Goal: Information Seeking & Learning: Understand process/instructions

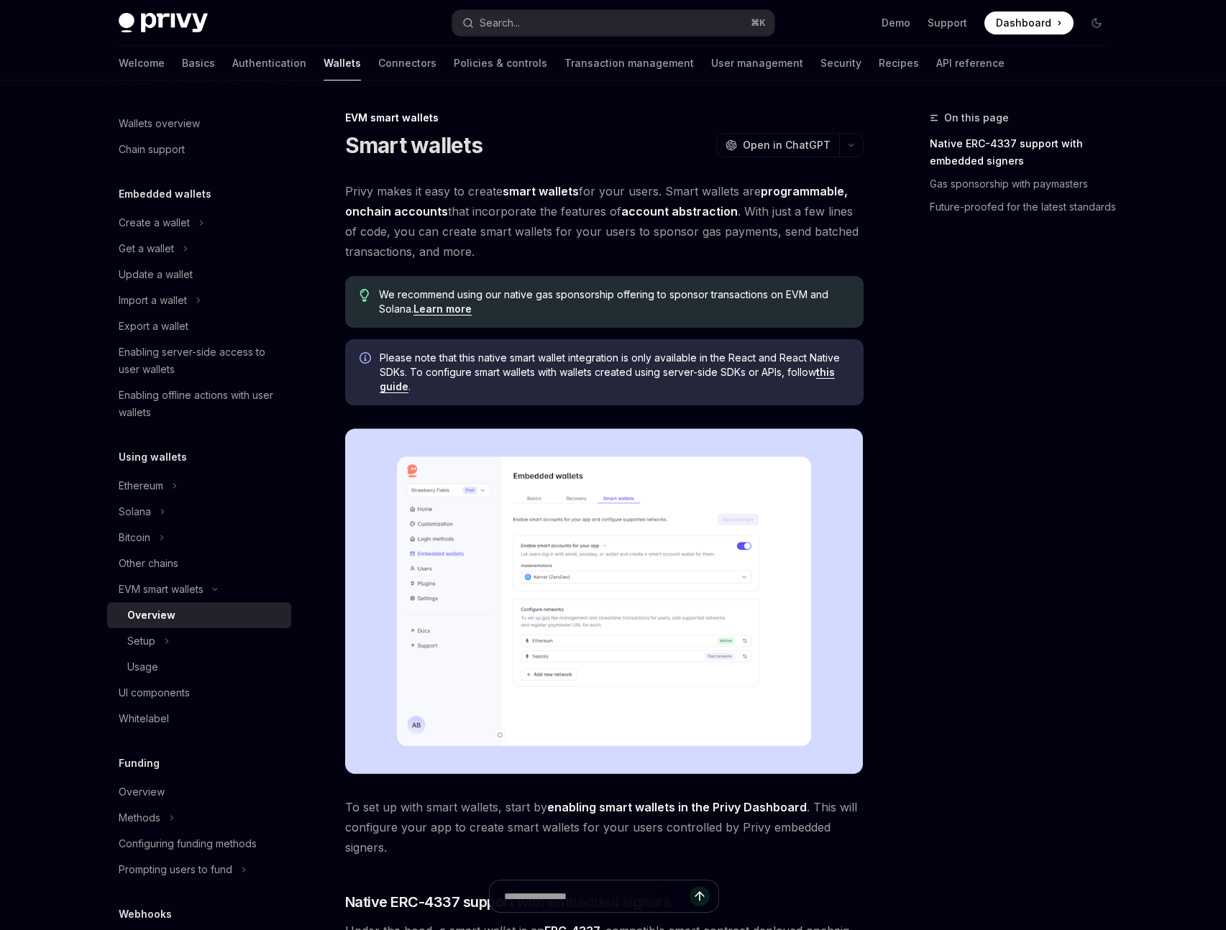
type textarea "*"
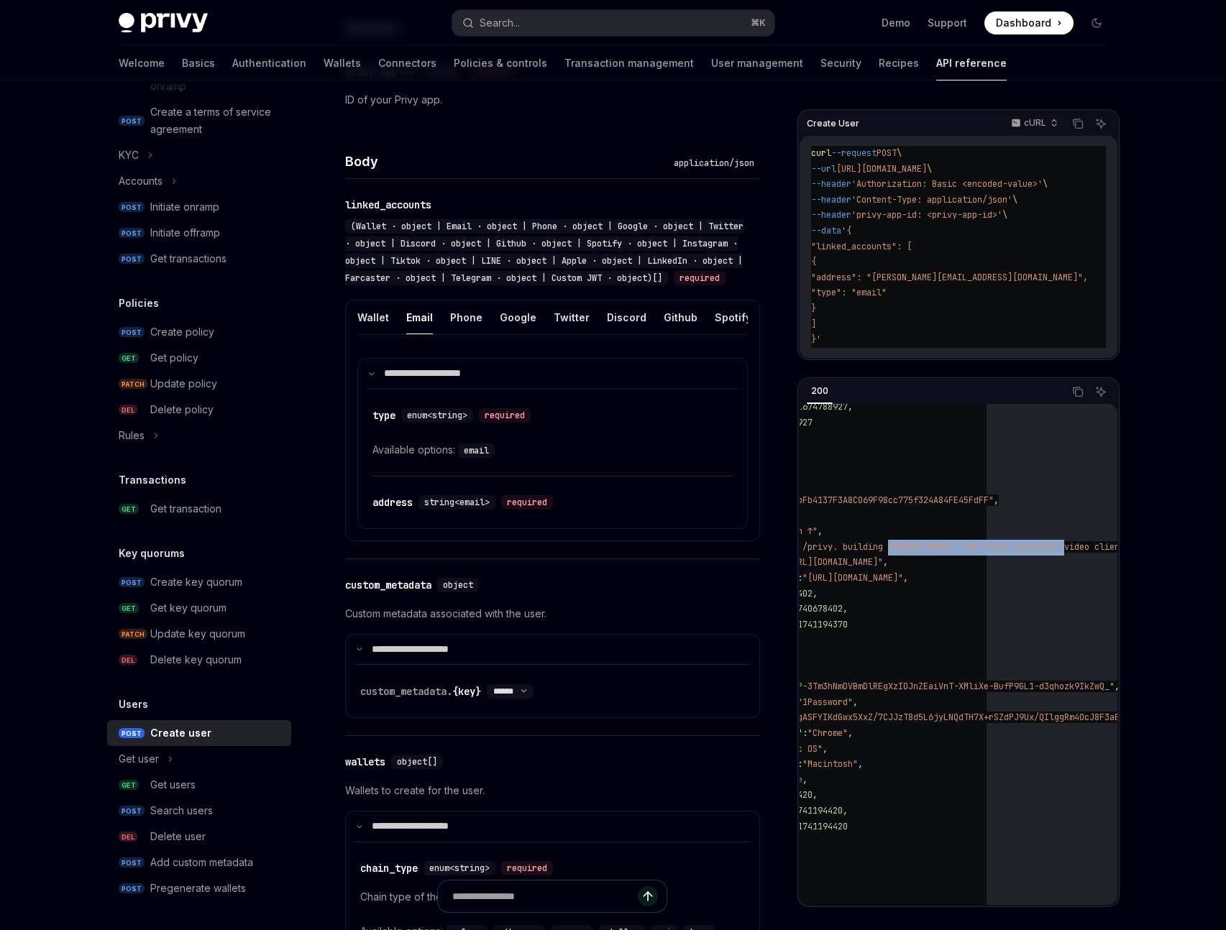
scroll to position [138, 142]
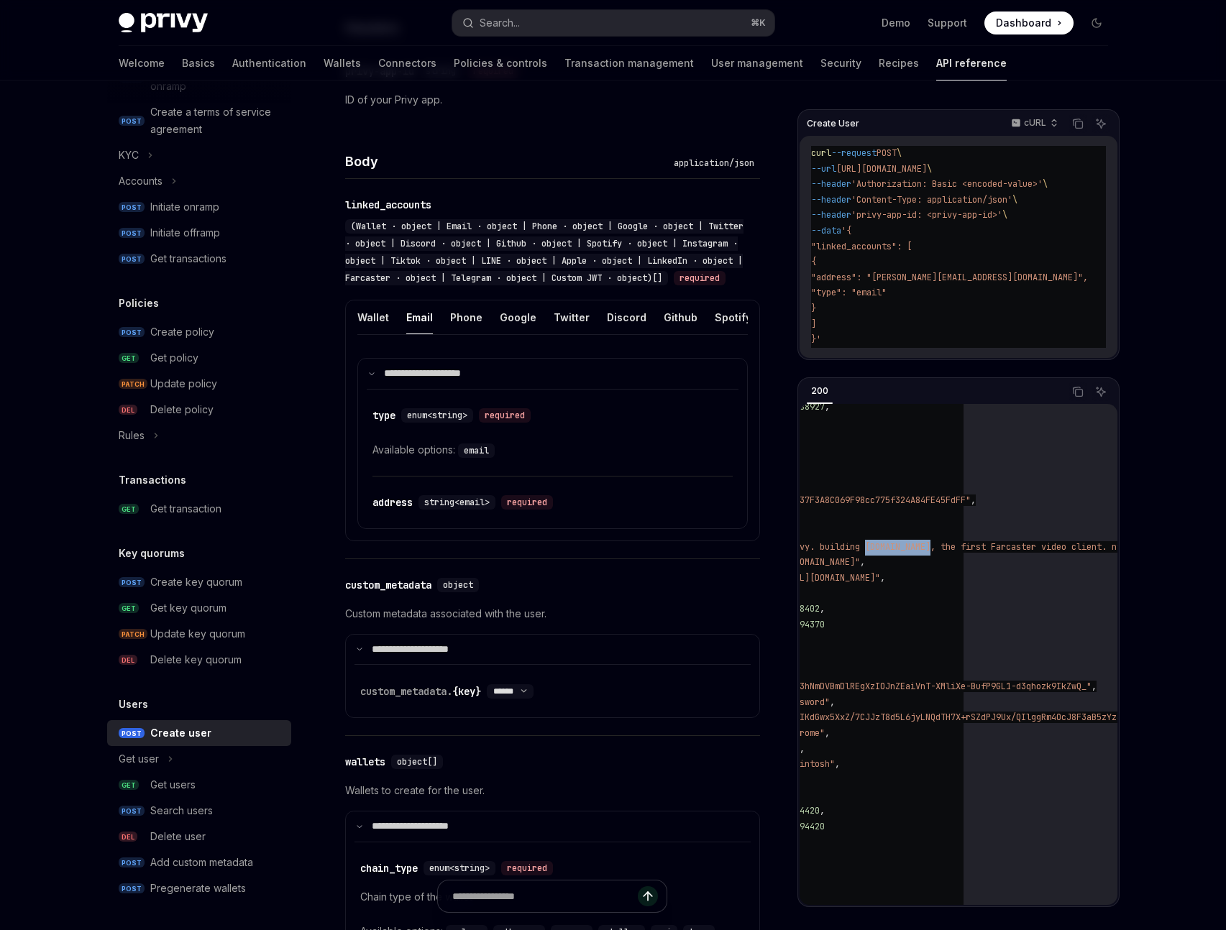
drag, startPoint x: 1051, startPoint y: 546, endPoint x: 973, endPoint y: 546, distance: 77.7
click at [973, 546] on span ""engineering at /privy. building pixelpool.xyz, the first Farcaster video clien…" at bounding box center [1019, 547] width 641 height 12
copy span "pixelpool.xyz"
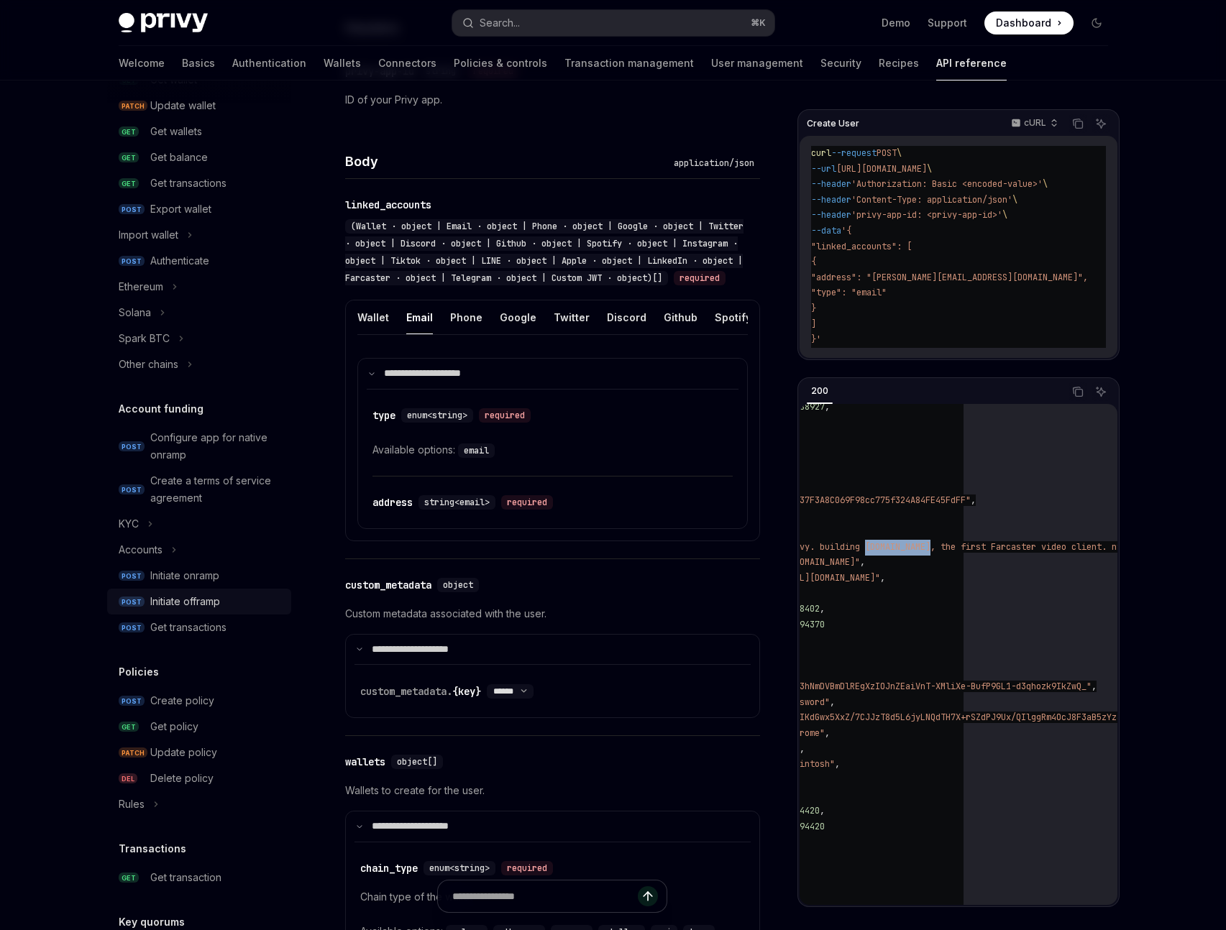
scroll to position [0, 0]
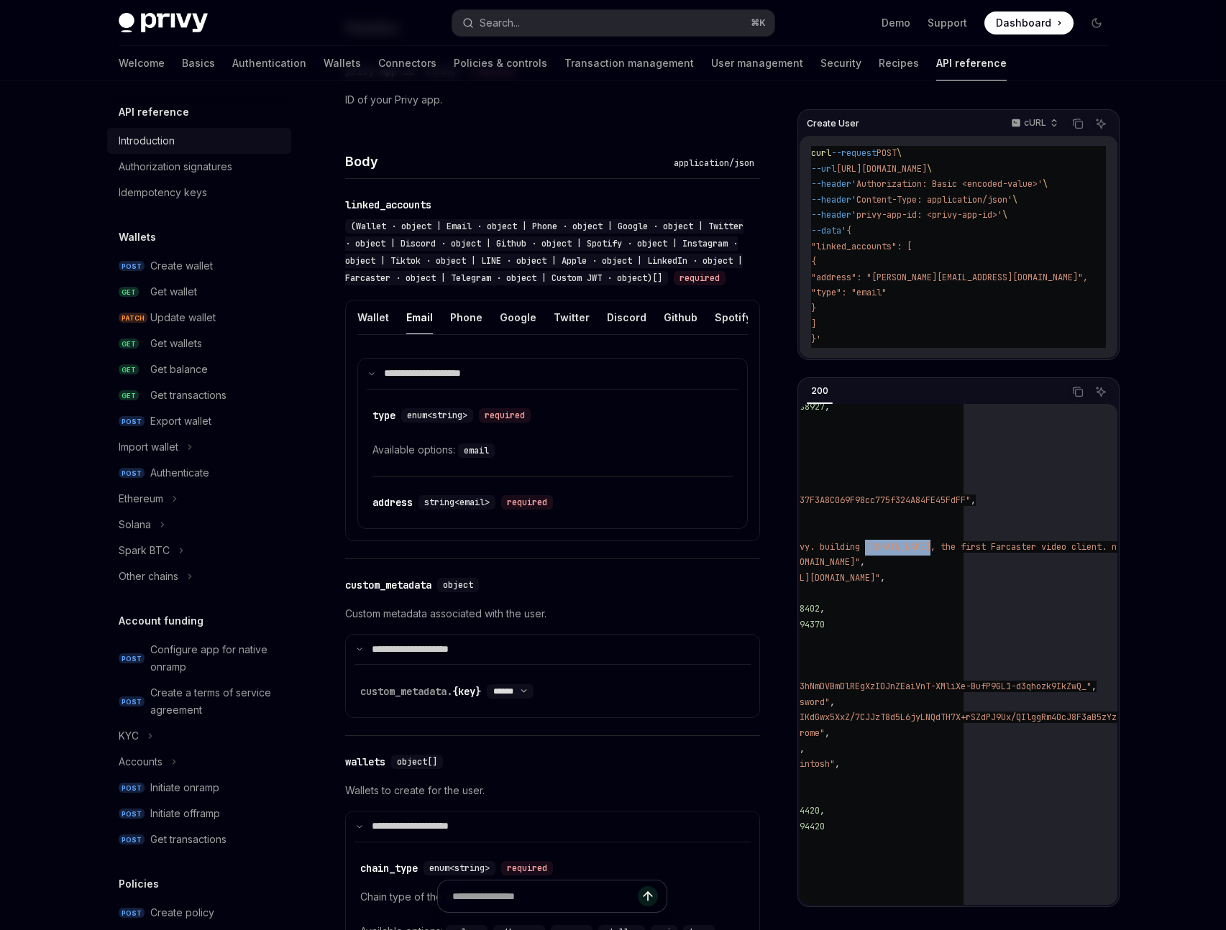
click at [159, 144] on div "Introduction" at bounding box center [147, 140] width 56 height 17
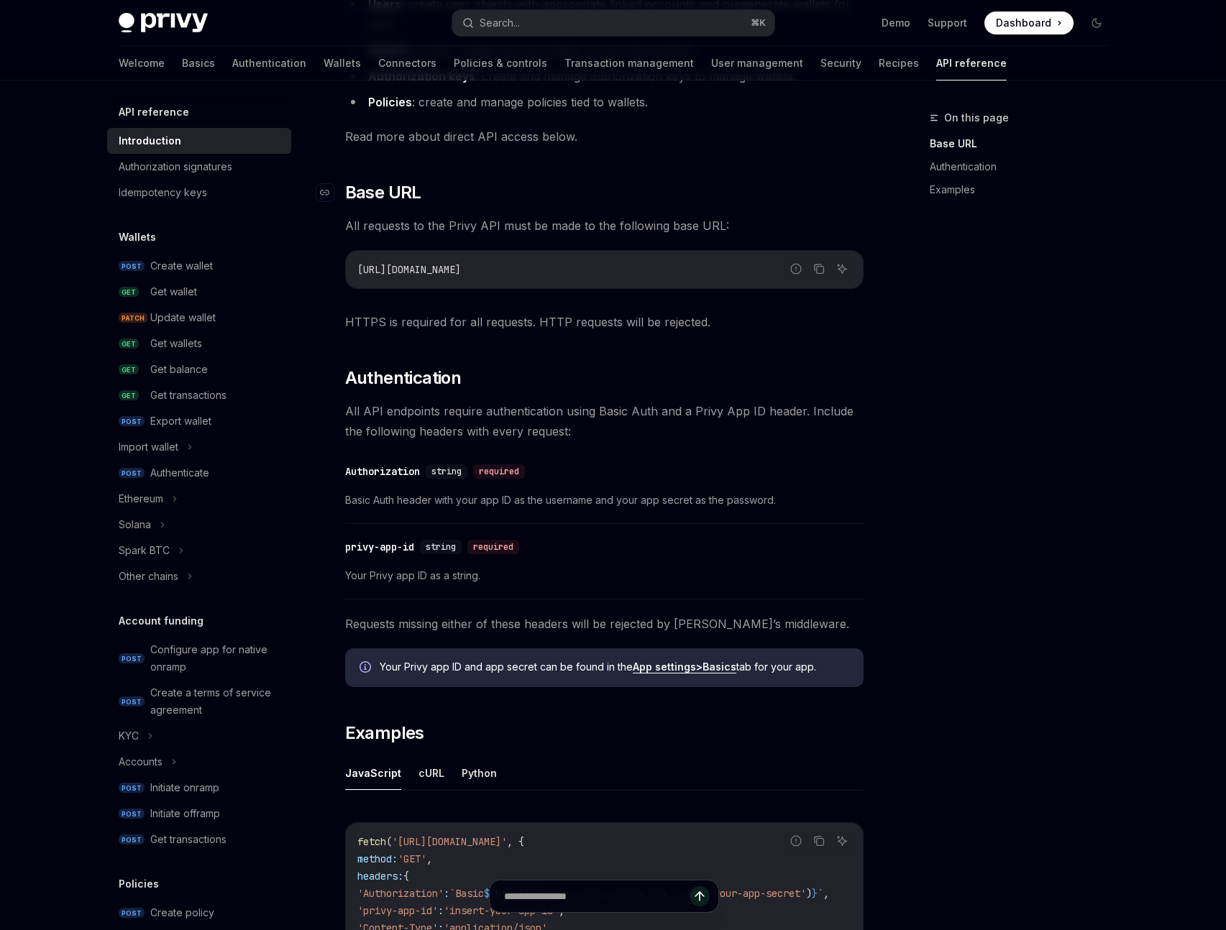
scroll to position [283, 0]
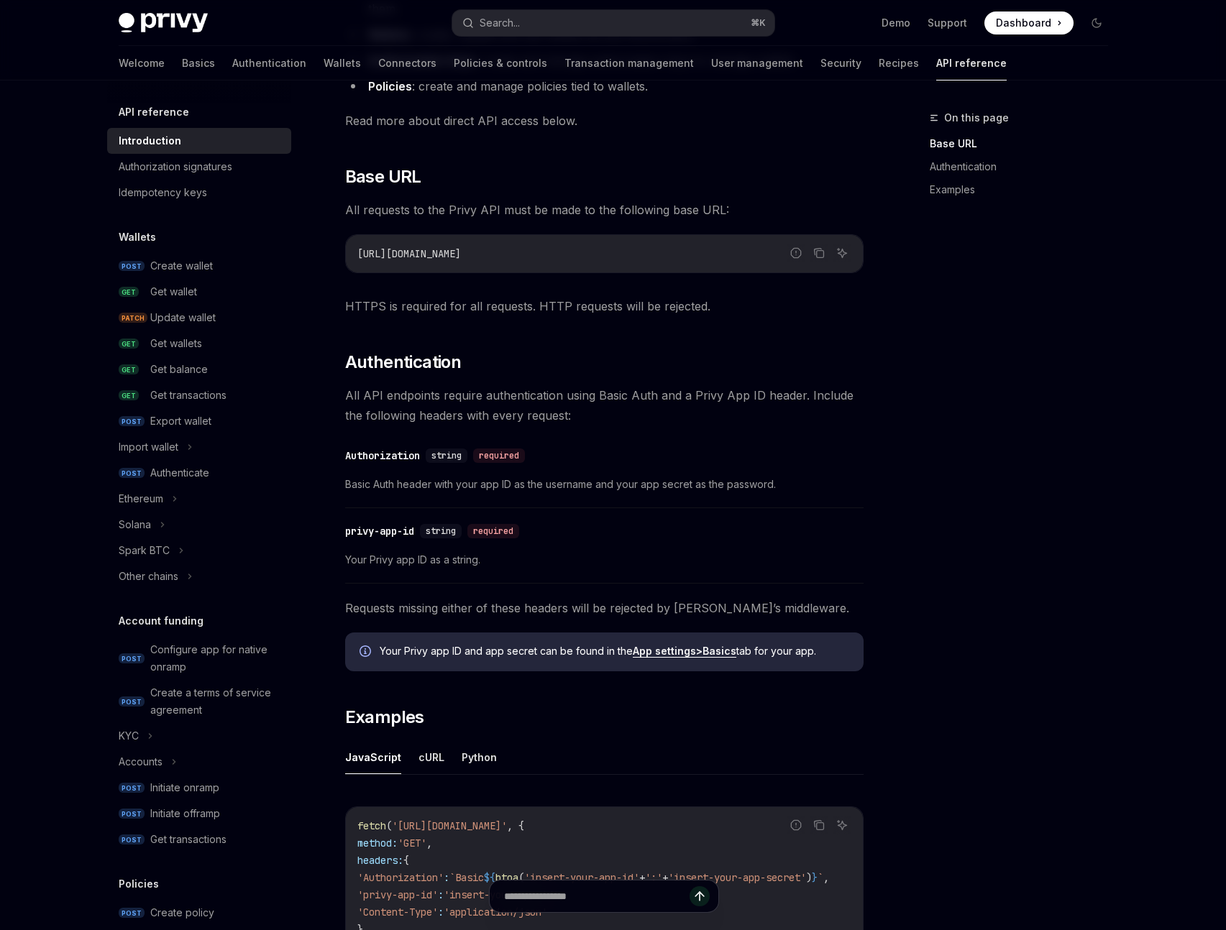
type textarea "*"
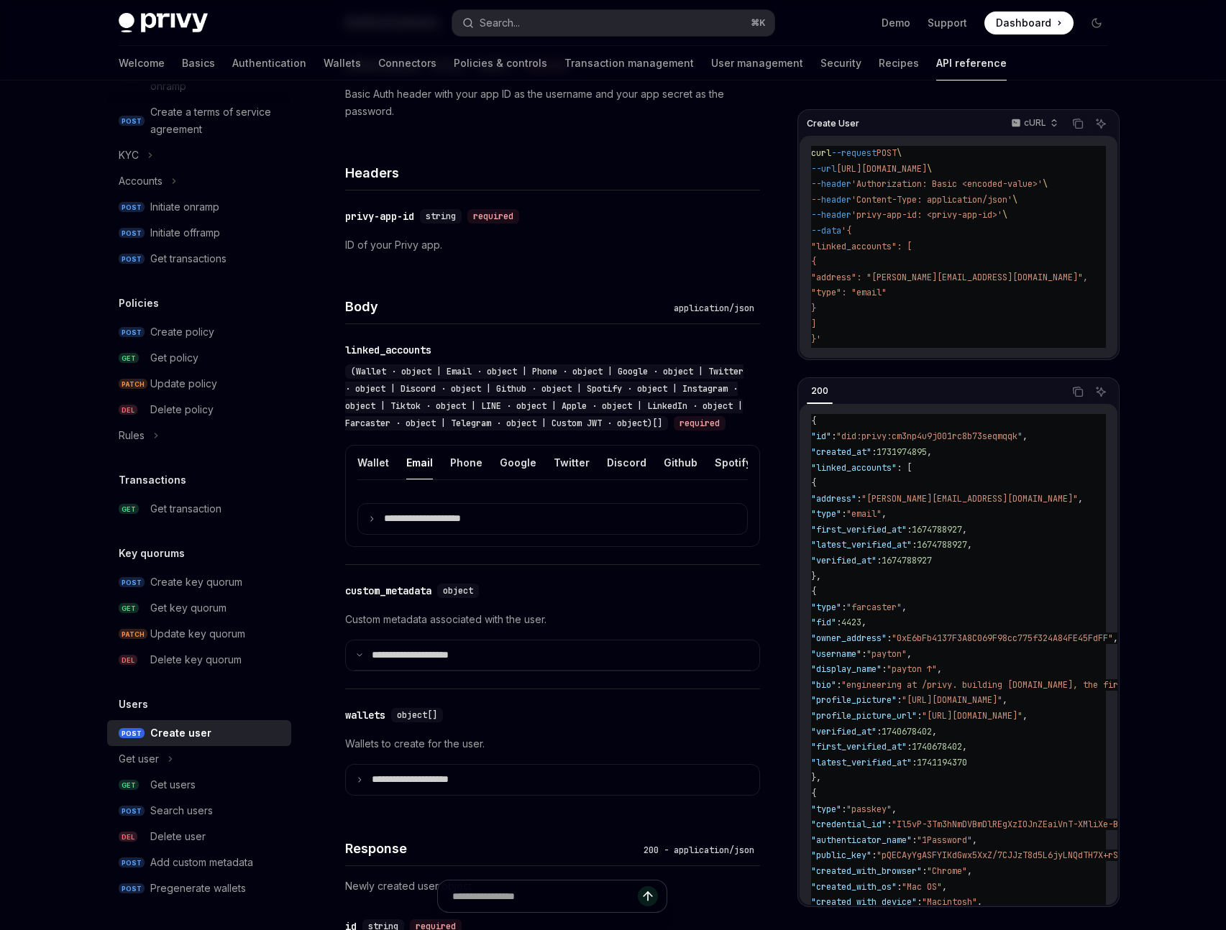
scroll to position [219, 0]
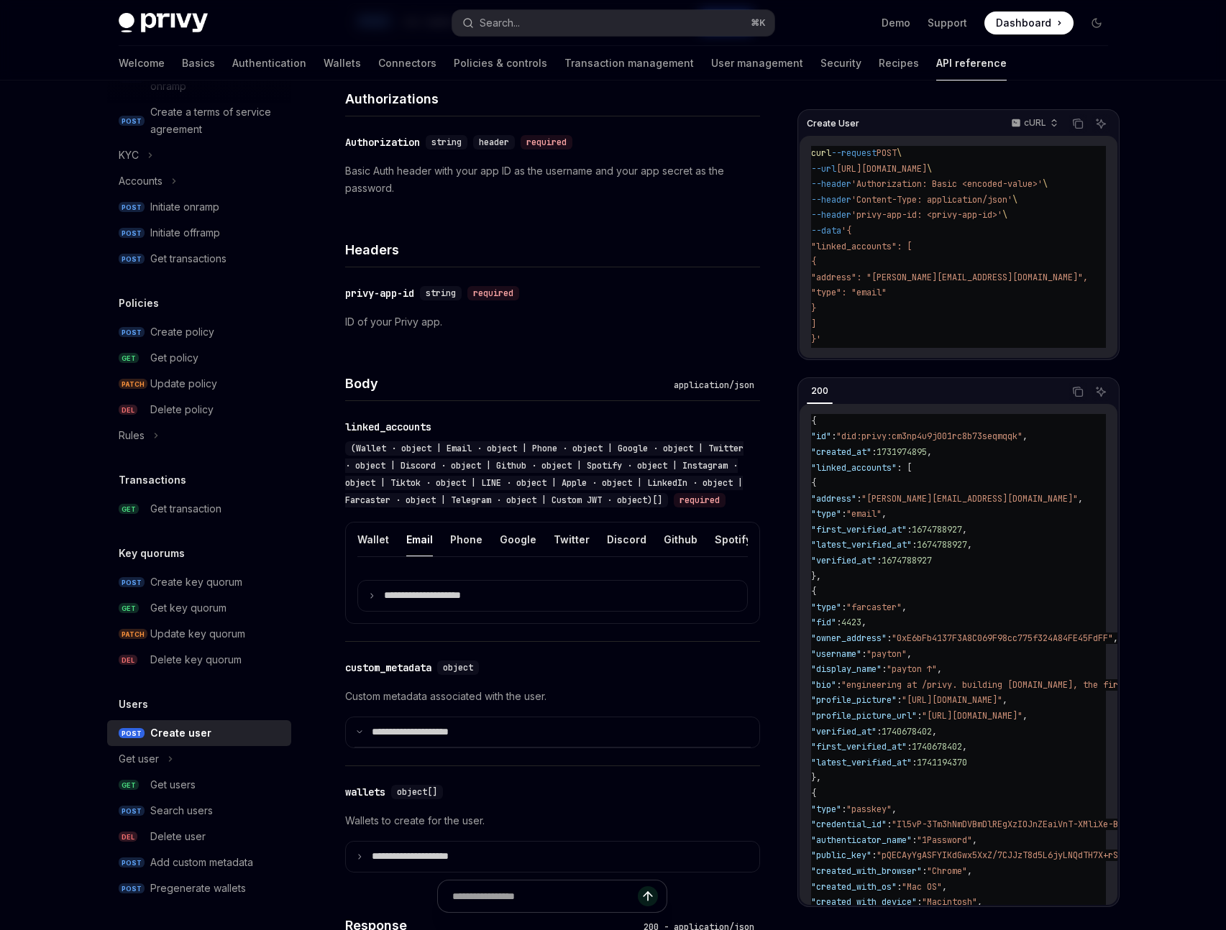
click at [854, 340] on code "curl --request POST \ --url https://api.privy.io/v1/users \ --header 'Authoriza…" at bounding box center [966, 247] width 311 height 202
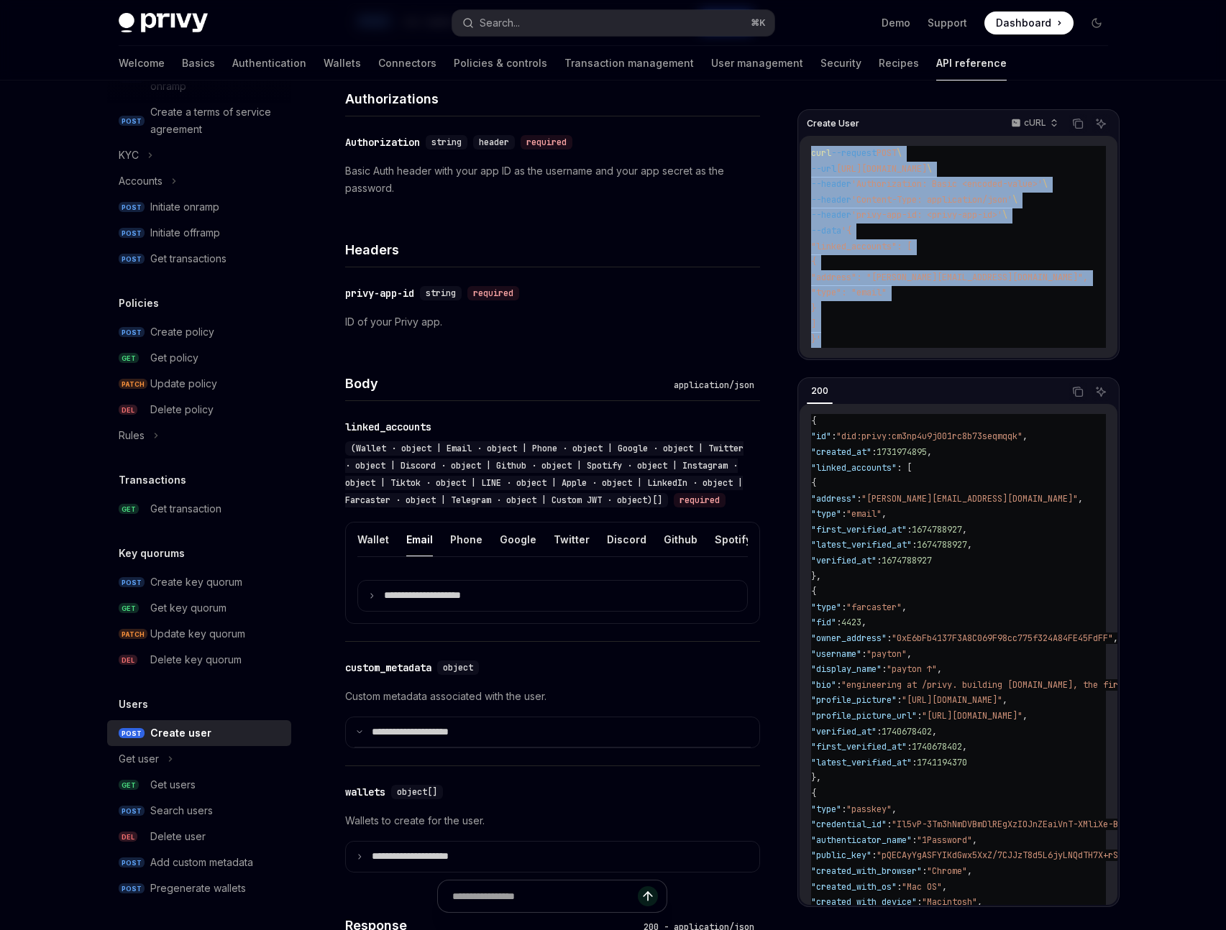
drag, startPoint x: 854, startPoint y: 340, endPoint x: 802, endPoint y: 157, distance: 189.6
click at [802, 157] on div "curl --request POST \ --url https://api.privy.io/v1/users \ --header 'Authoriza…" at bounding box center [959, 247] width 318 height 222
copy code "curl --request POST \ --url https://api.privy.io/v1/users \ --header 'Authoriza…"
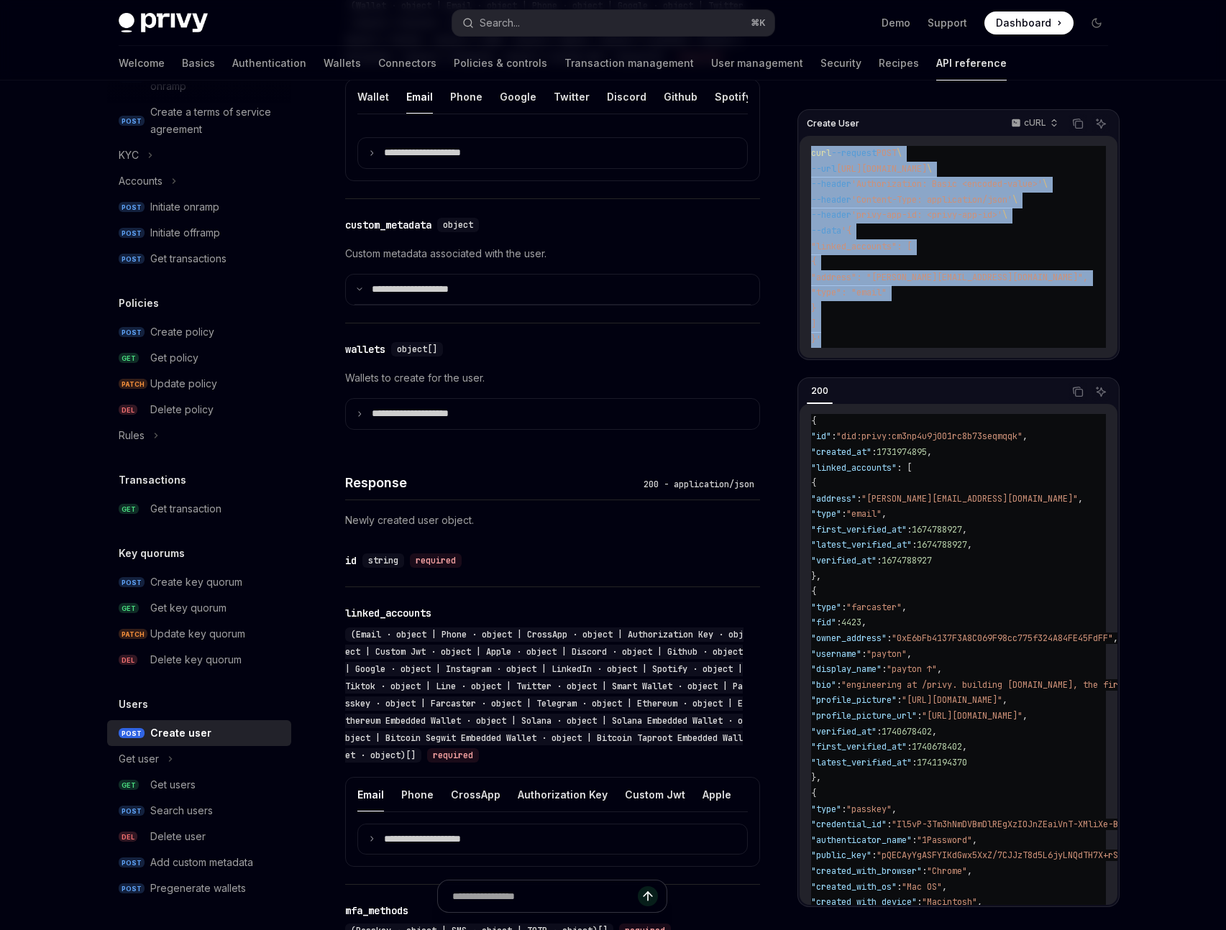
scroll to position [664, 0]
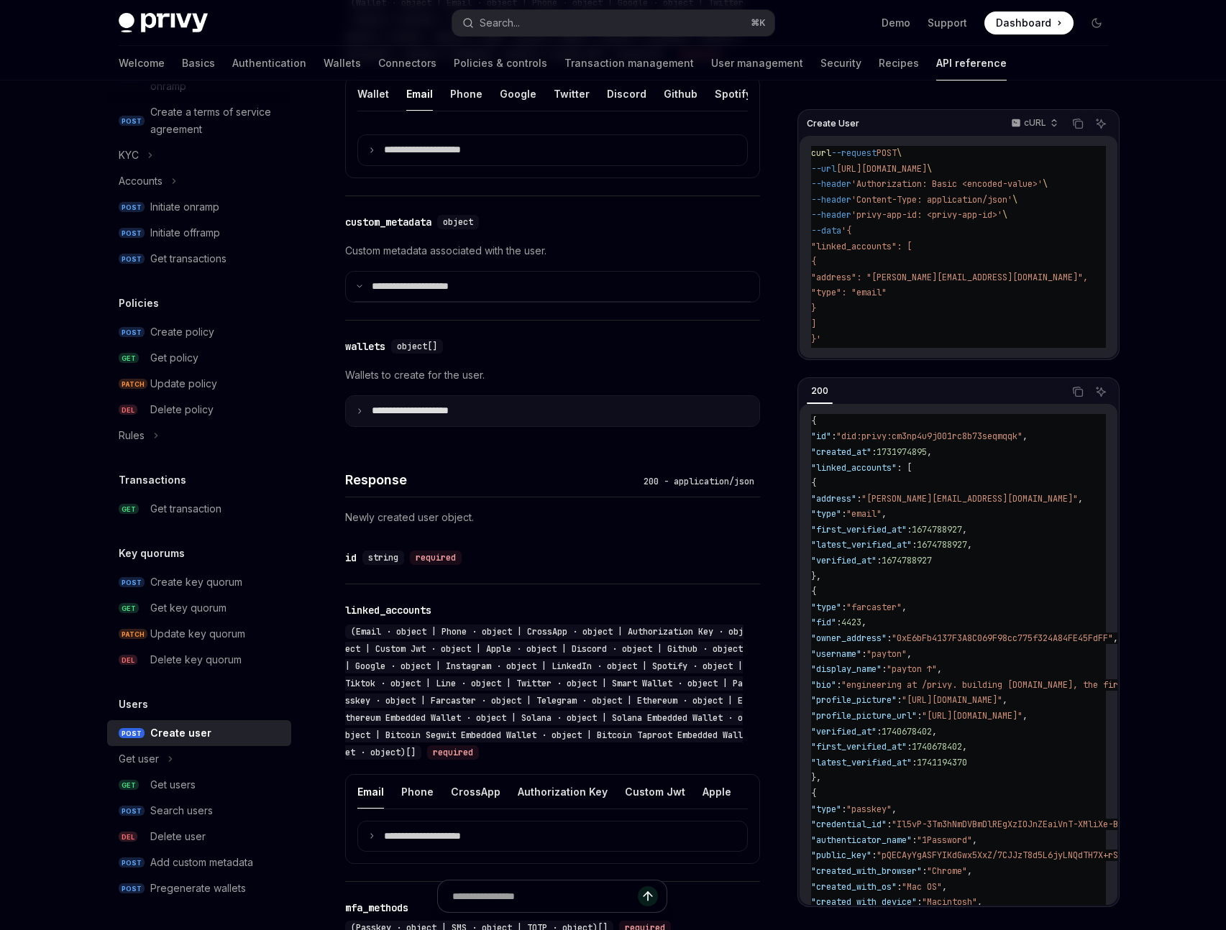
click at [362, 415] on icon at bounding box center [359, 411] width 7 height 7
click at [411, 418] on p "**********" at bounding box center [420, 411] width 96 height 13
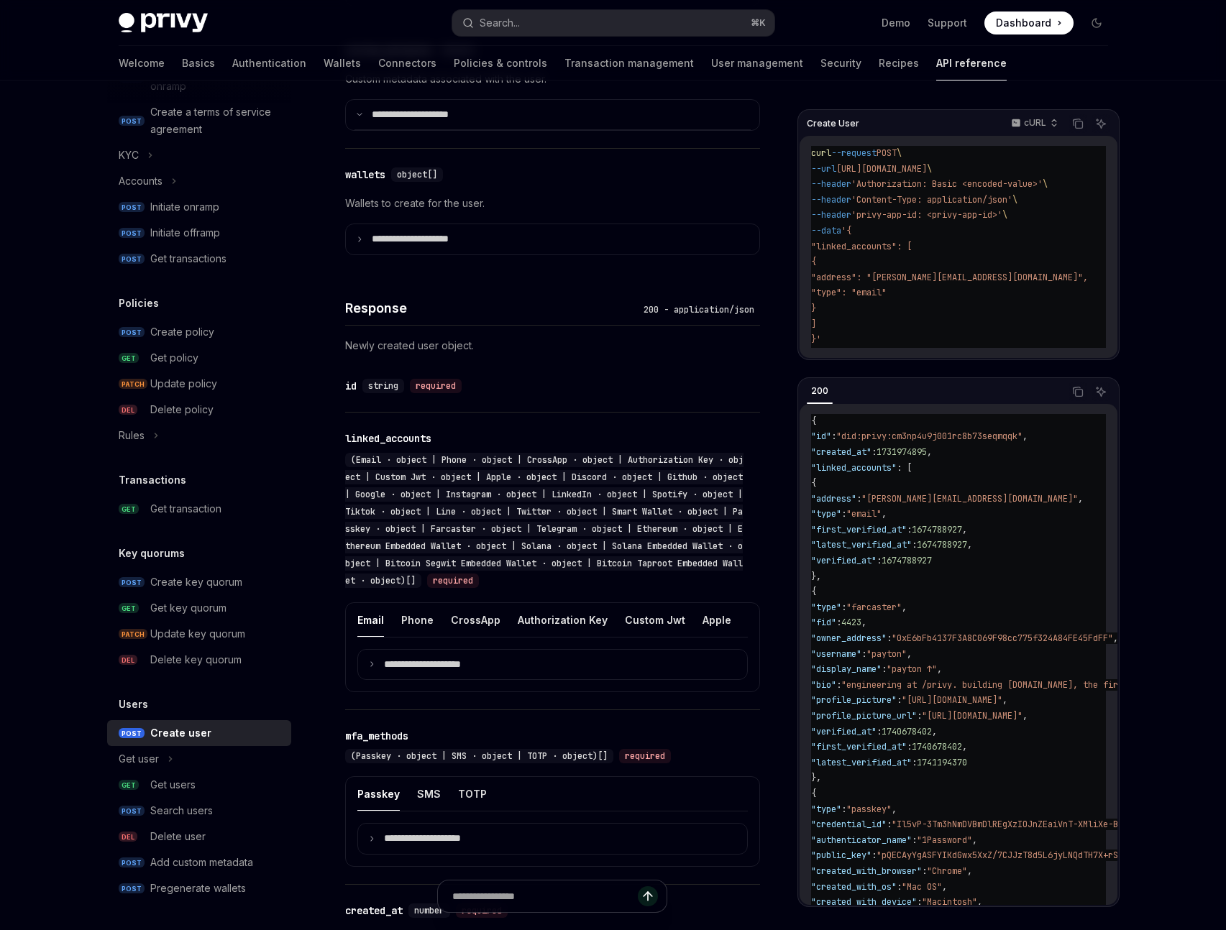
scroll to position [849, 0]
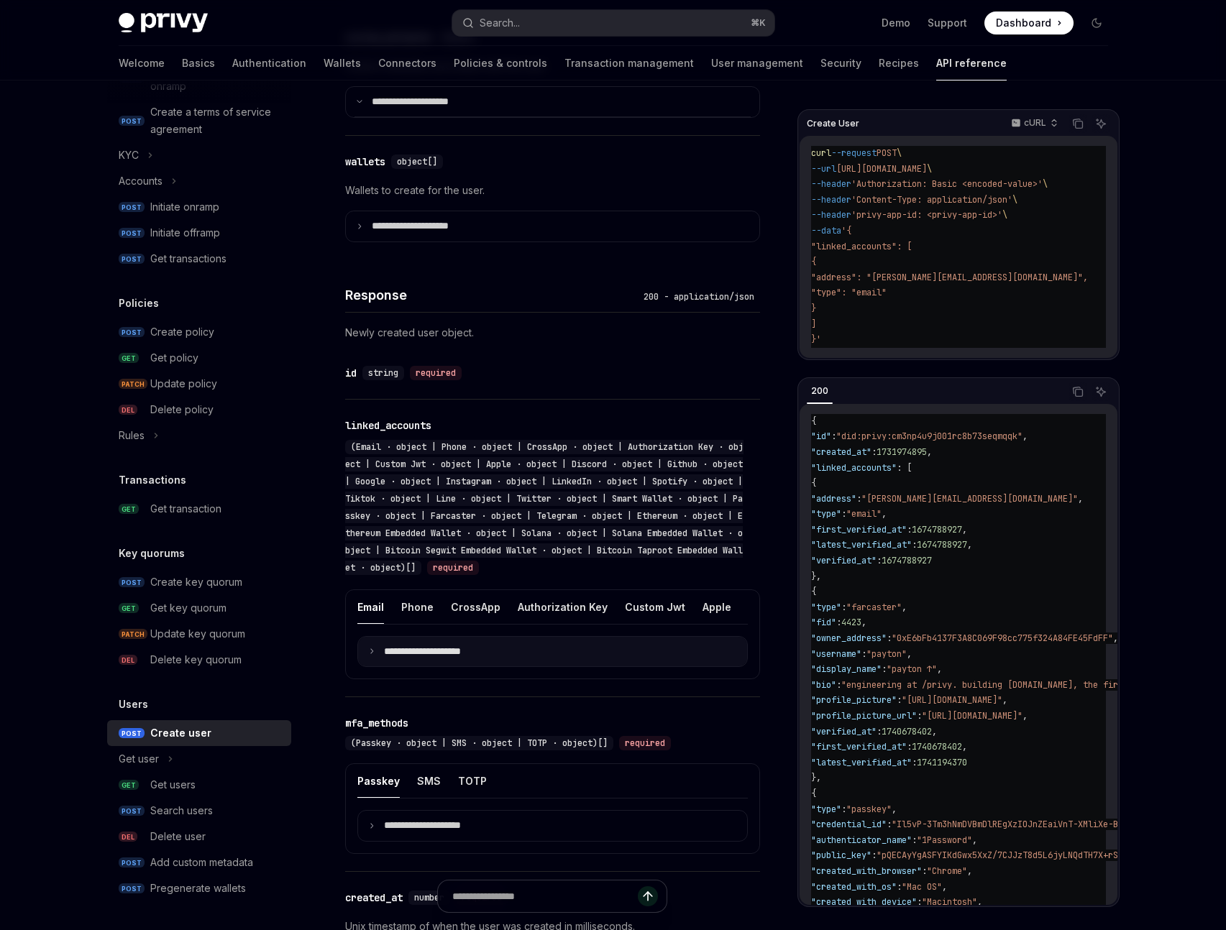
click at [376, 667] on summary "**********" at bounding box center [552, 652] width 389 height 30
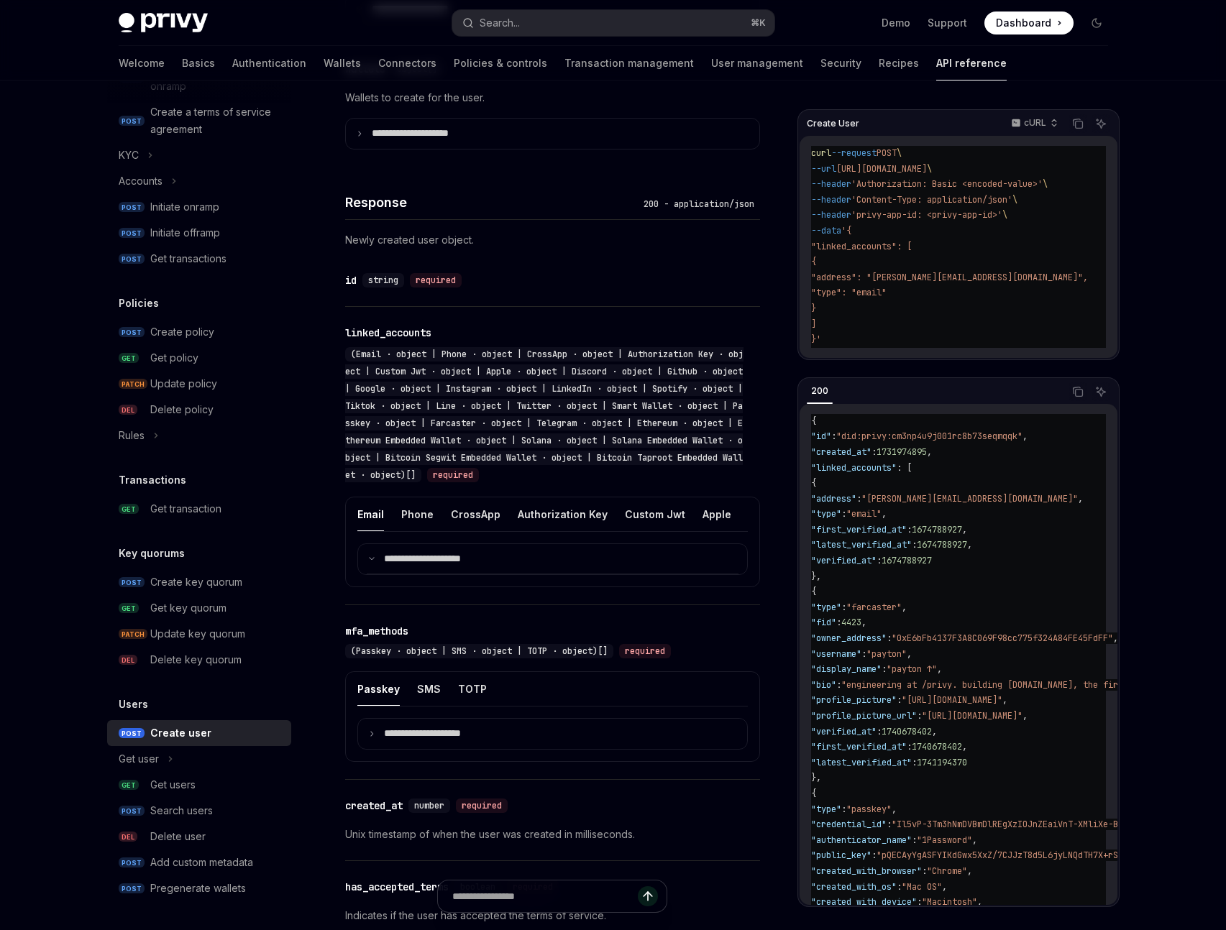
scroll to position [1043, 0]
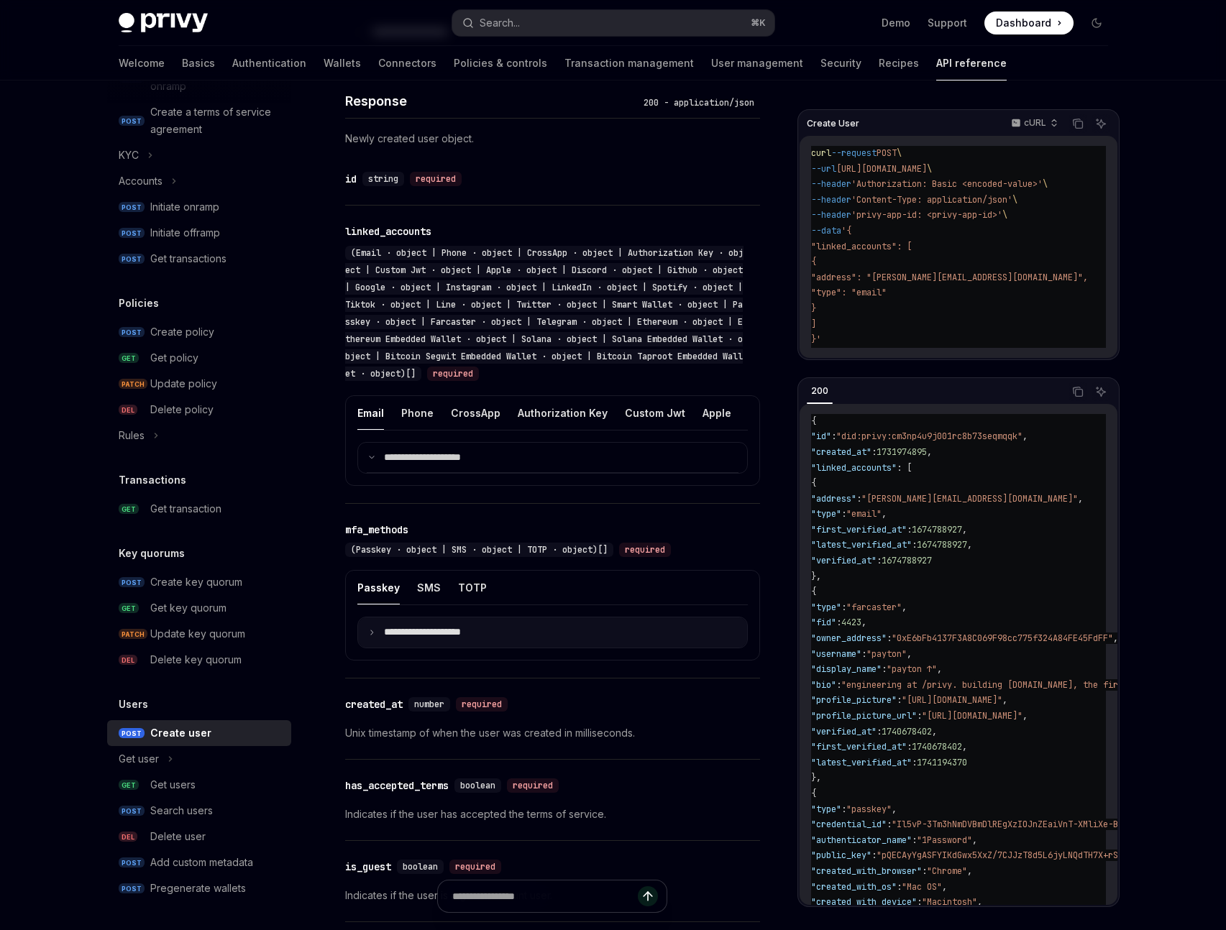
click at [378, 648] on summary "**********" at bounding box center [552, 633] width 389 height 30
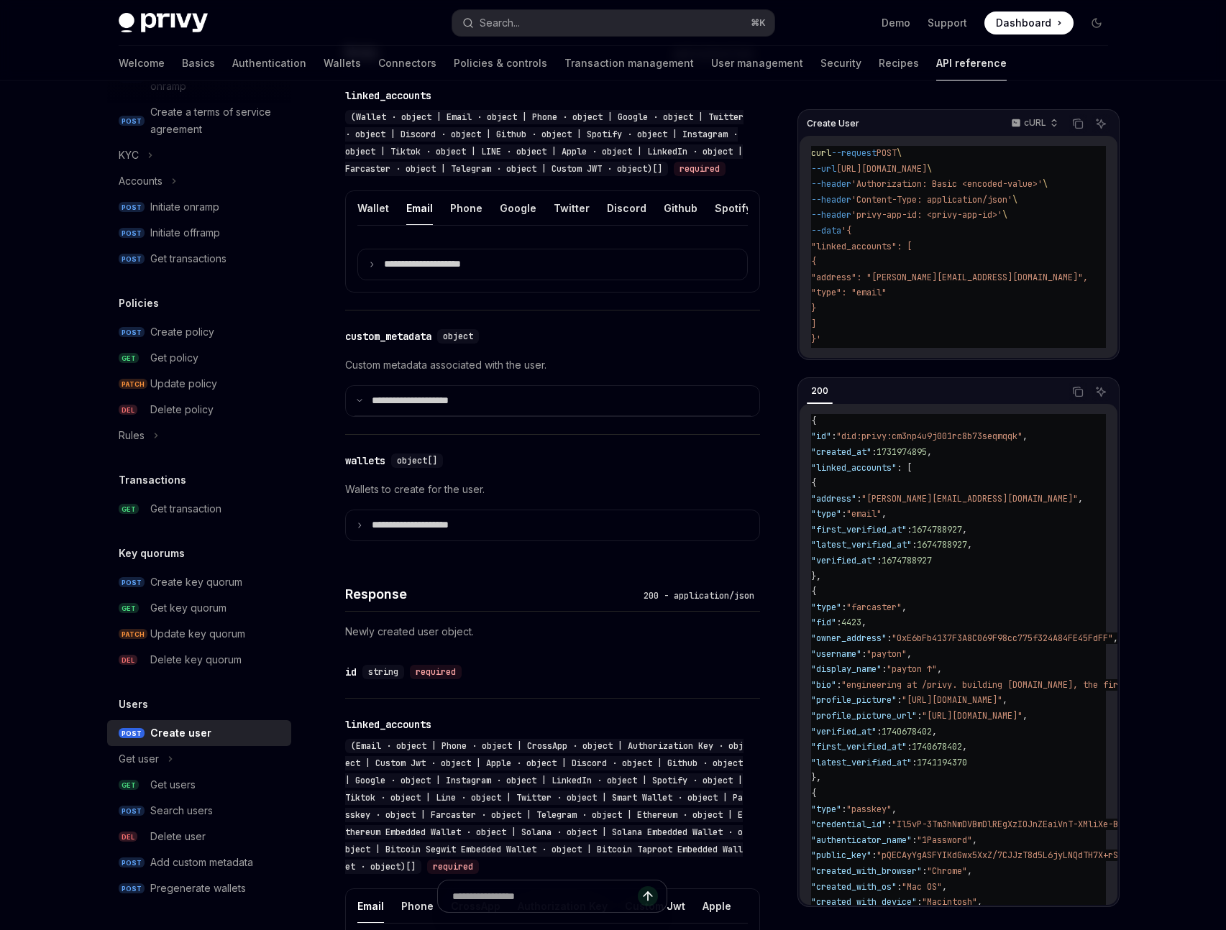
scroll to position [527, 0]
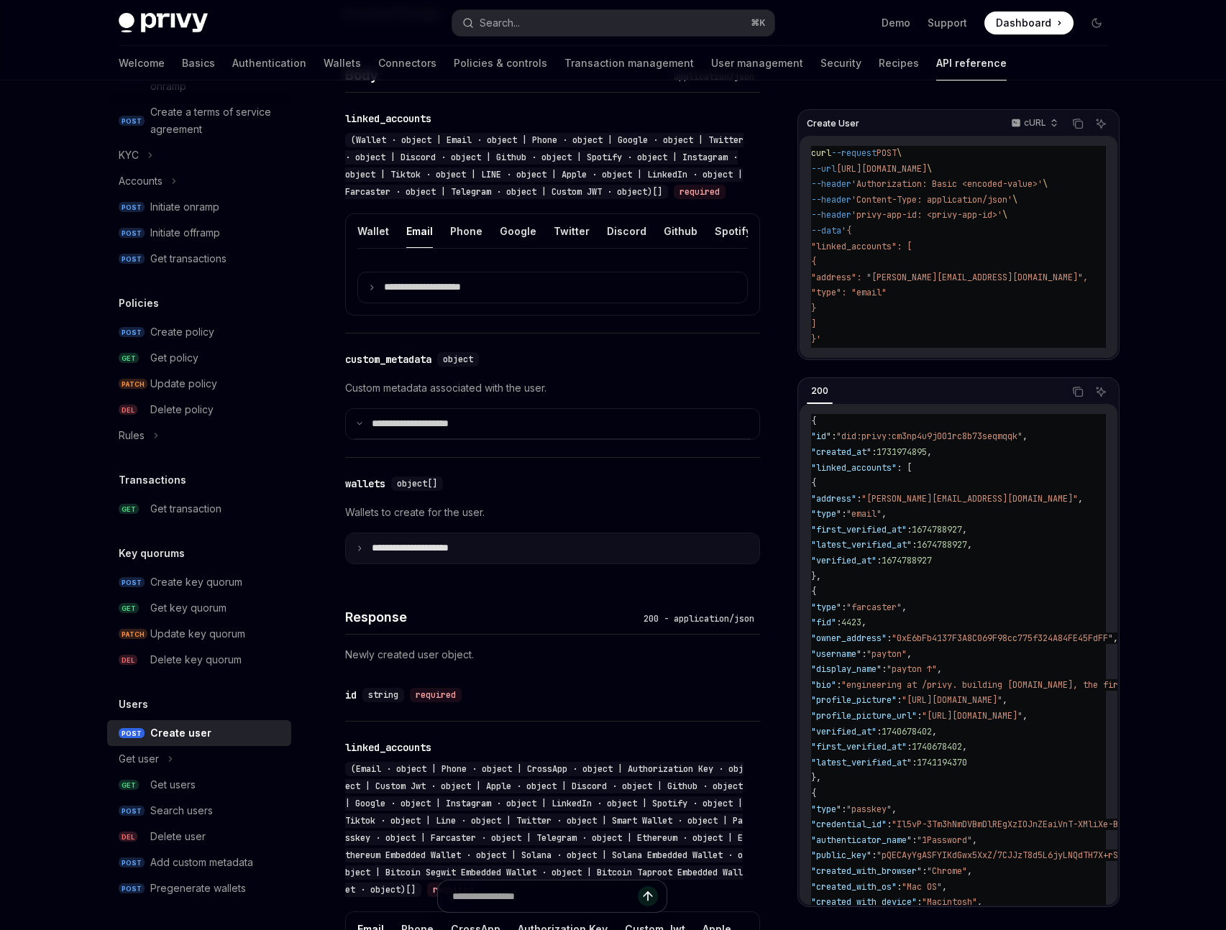
click at [360, 564] on summary "**********" at bounding box center [552, 549] width 413 height 30
click at [414, 555] on p "**********" at bounding box center [420, 548] width 96 height 13
click at [414, 555] on p "**********" at bounding box center [422, 548] width 100 height 13
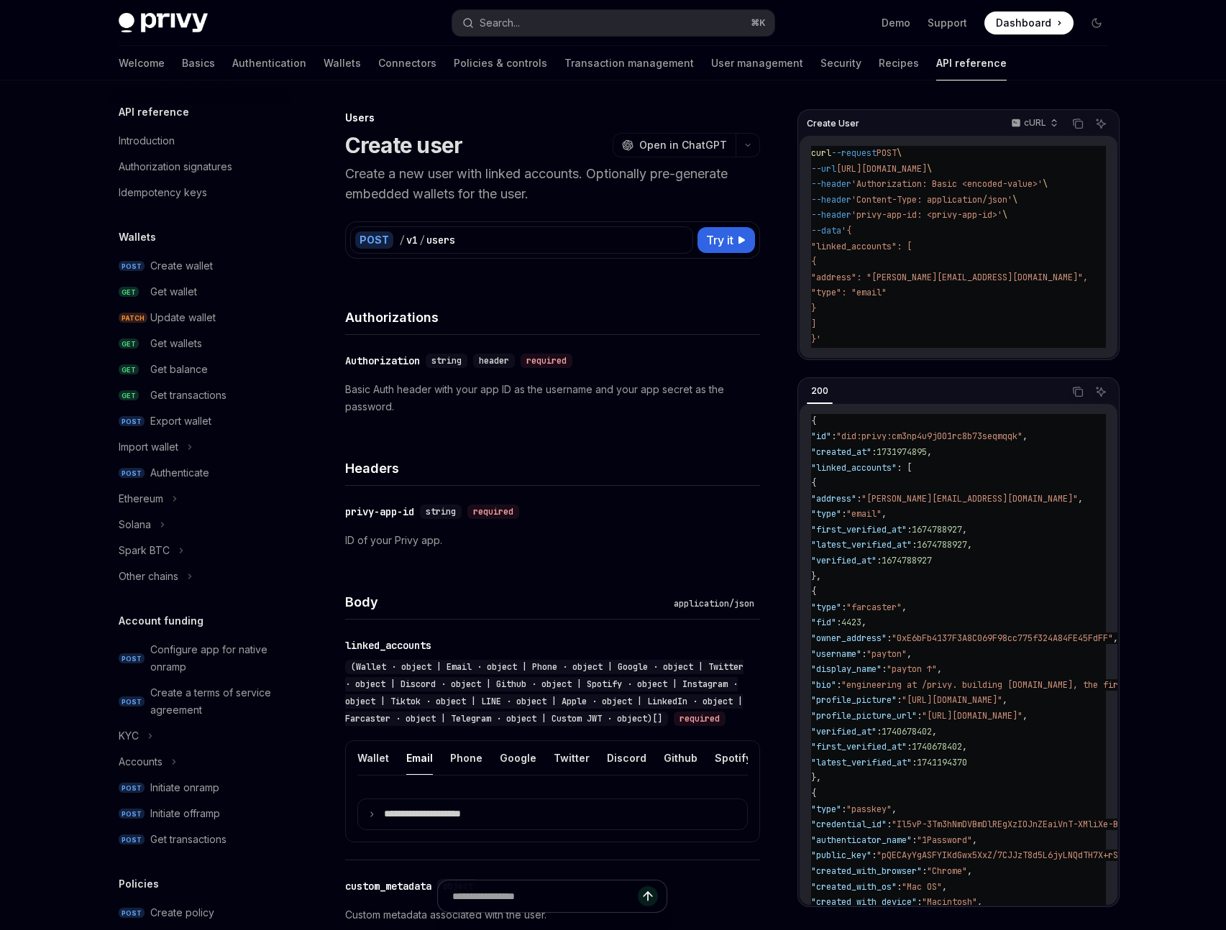
scroll to position [664, 0]
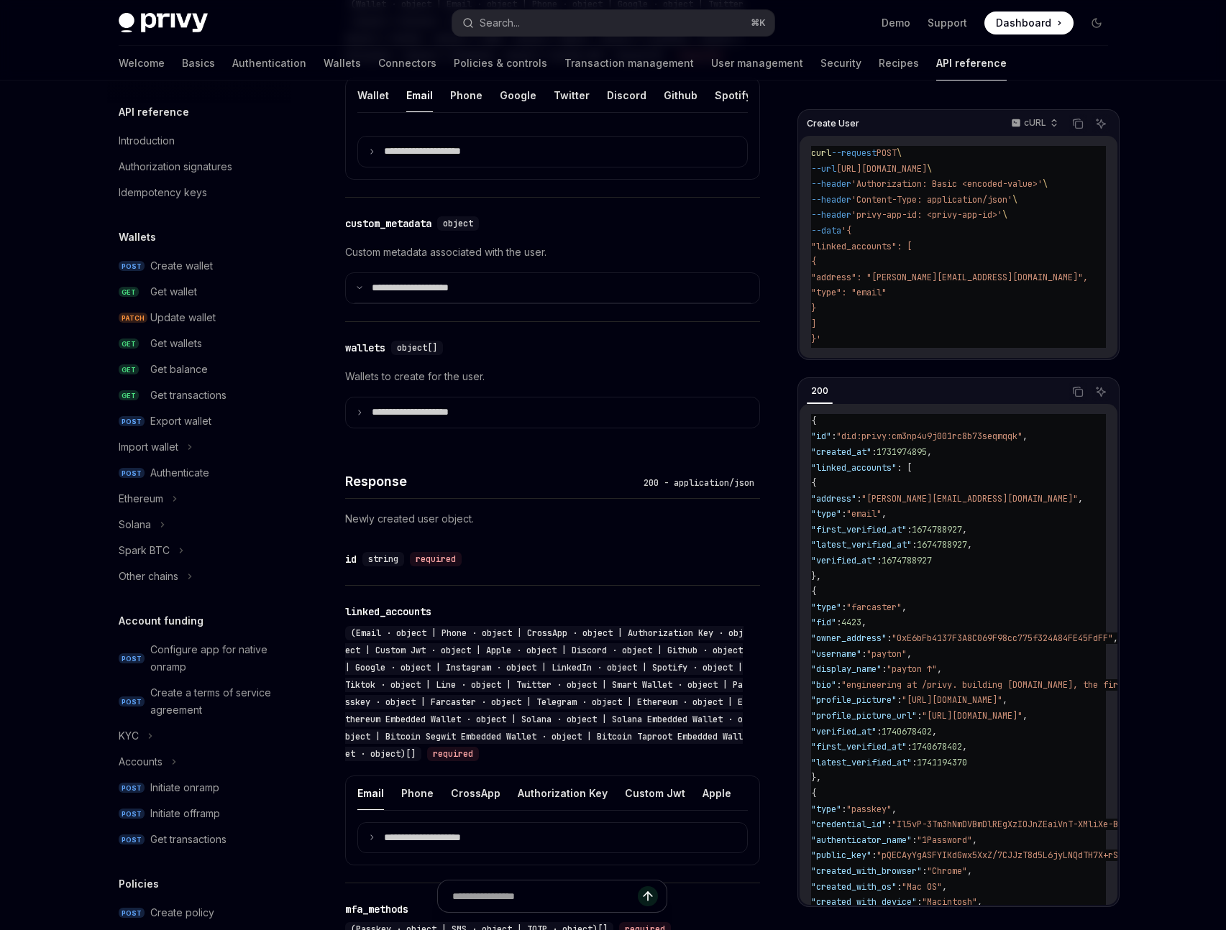
click at [357, 564] on div "Response 200 - application/json Newly created user object. ​ id string required…" at bounding box center [552, 936] width 415 height 980
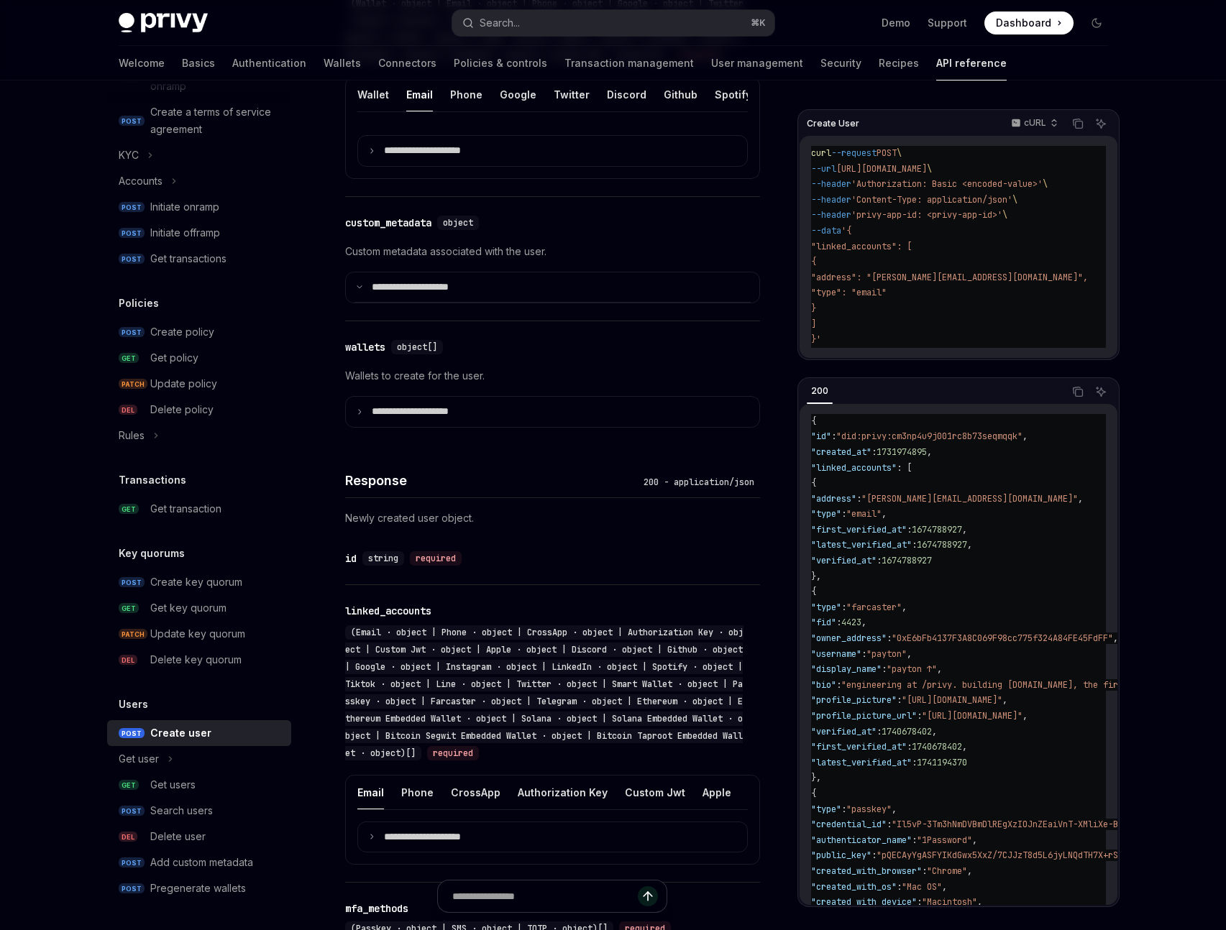
scroll to position [0, 0]
click at [357, 416] on icon at bounding box center [359, 411] width 7 height 7
click at [377, 354] on div "wallets" at bounding box center [365, 347] width 40 height 14
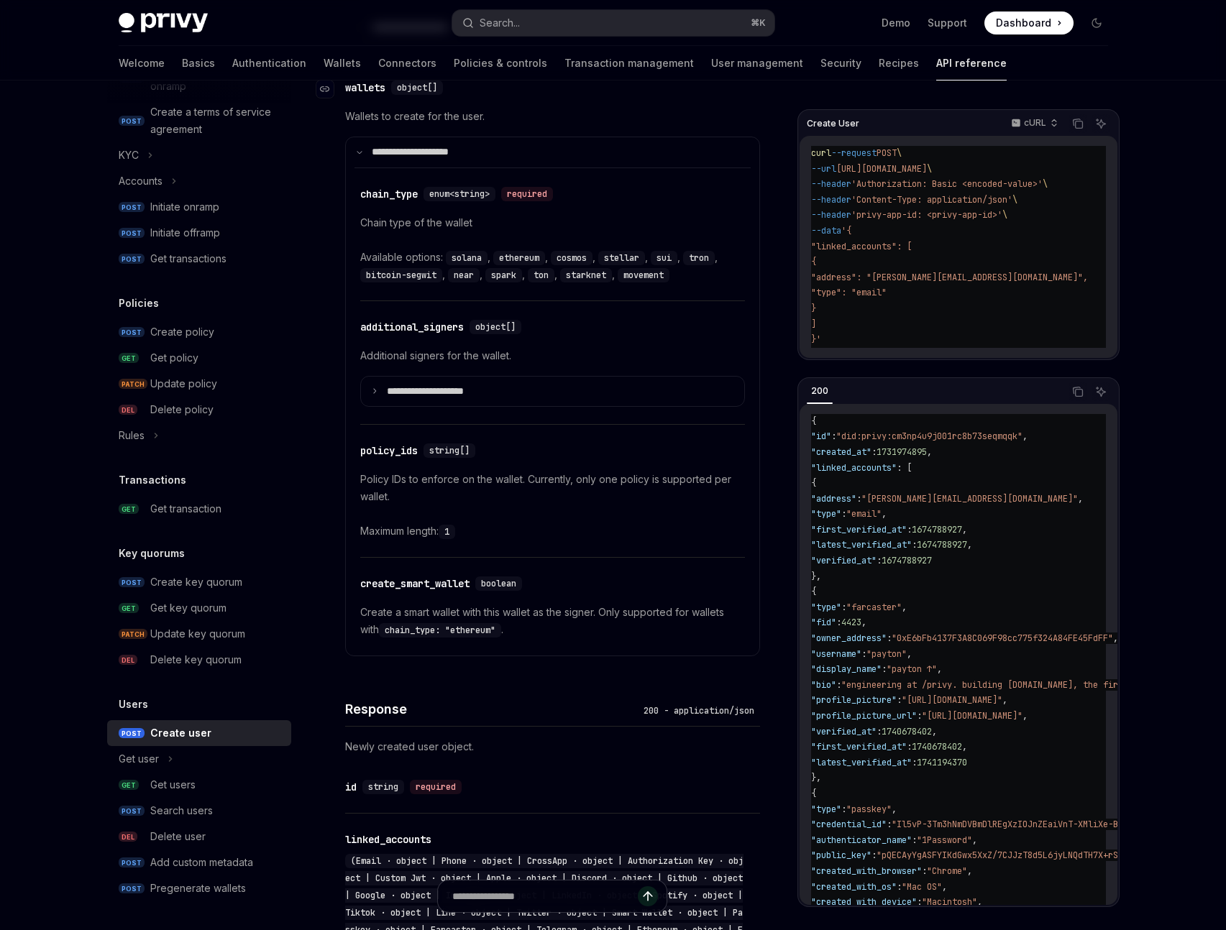
scroll to position [935, 0]
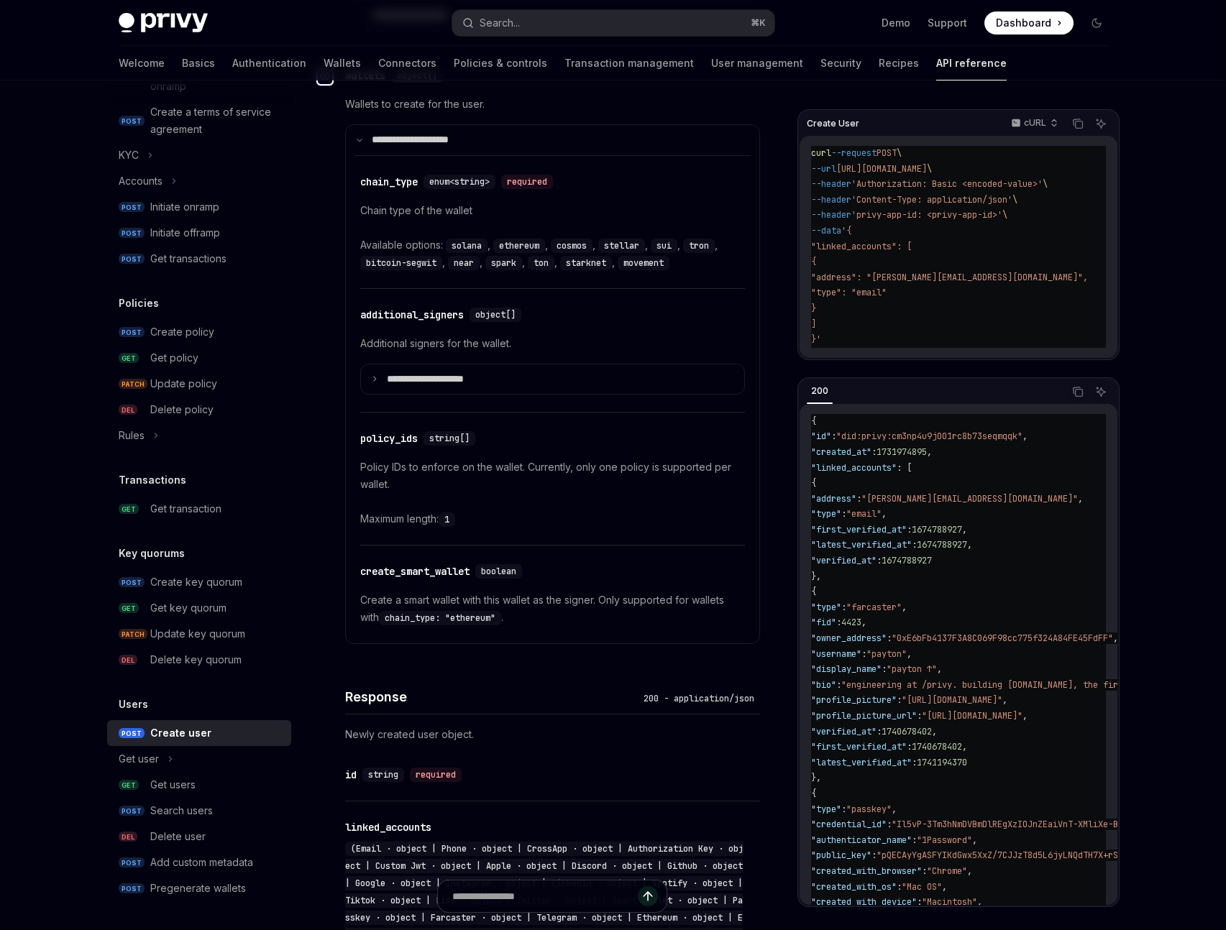
click at [328, 81] on icon "Navigate to header" at bounding box center [325, 77] width 10 height 9
click at [559, 247] on div "Chain type of the wallet Available options: solana , ethereum , cosmos , stella…" at bounding box center [552, 236] width 385 height 69
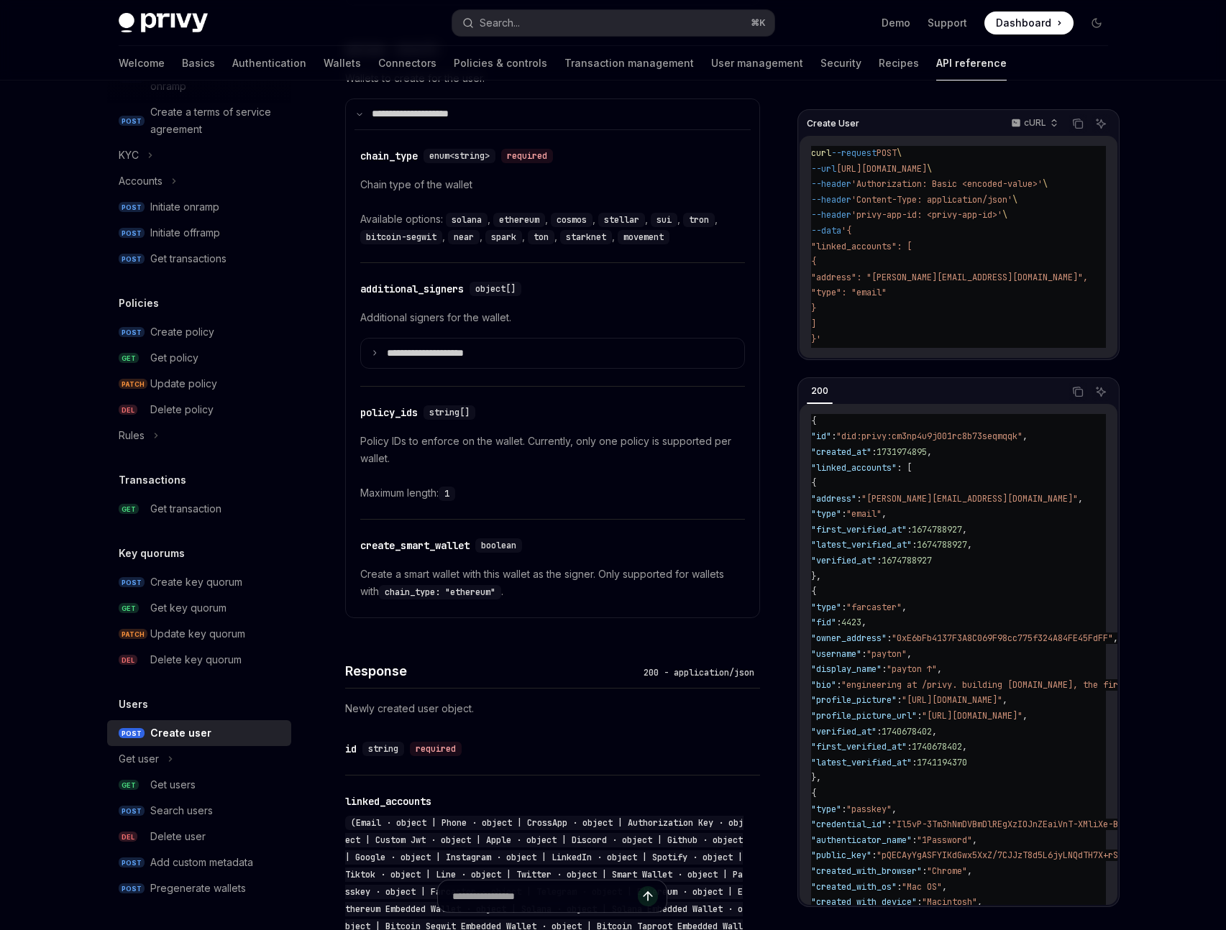
scroll to position [941, 0]
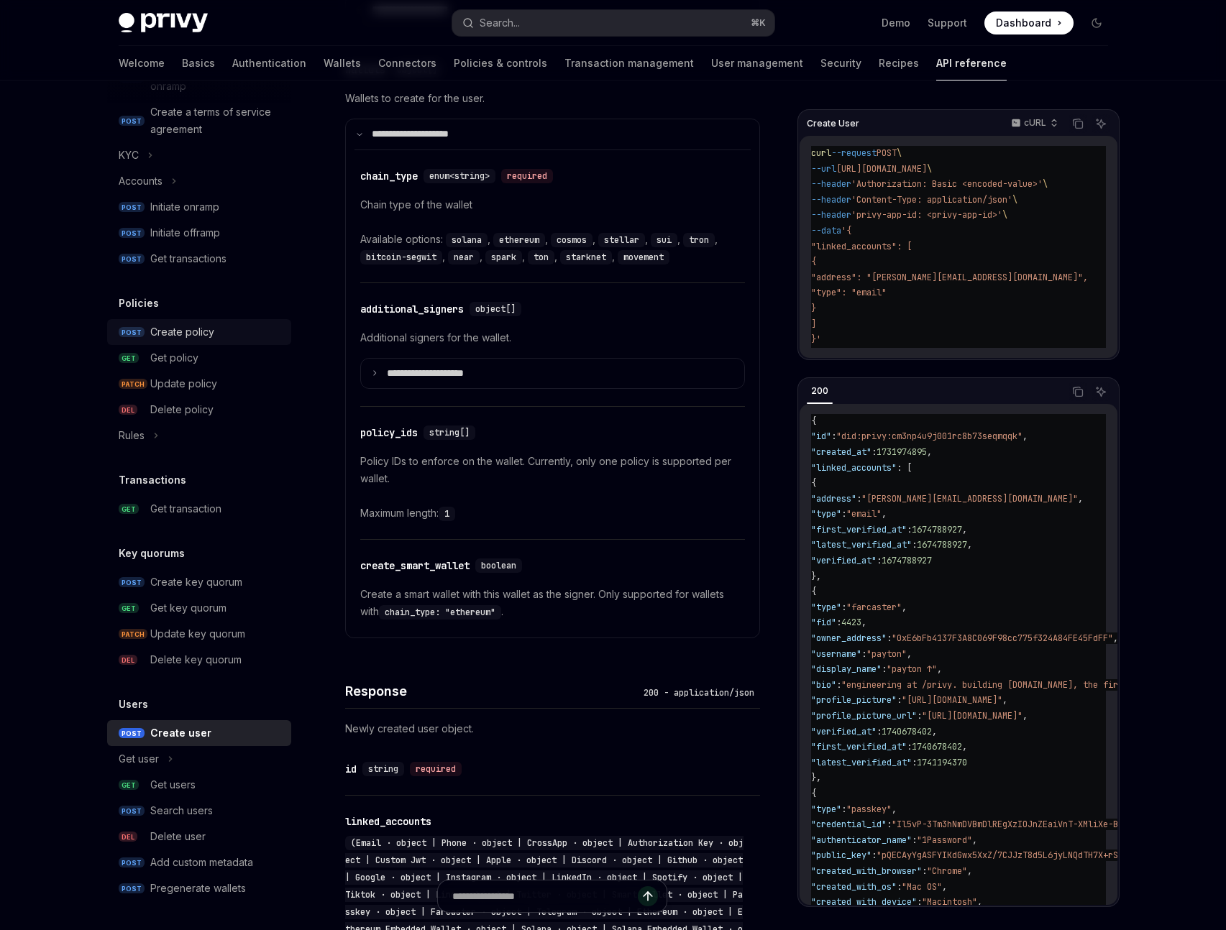
click at [180, 333] on div "Create policy" at bounding box center [182, 332] width 64 height 17
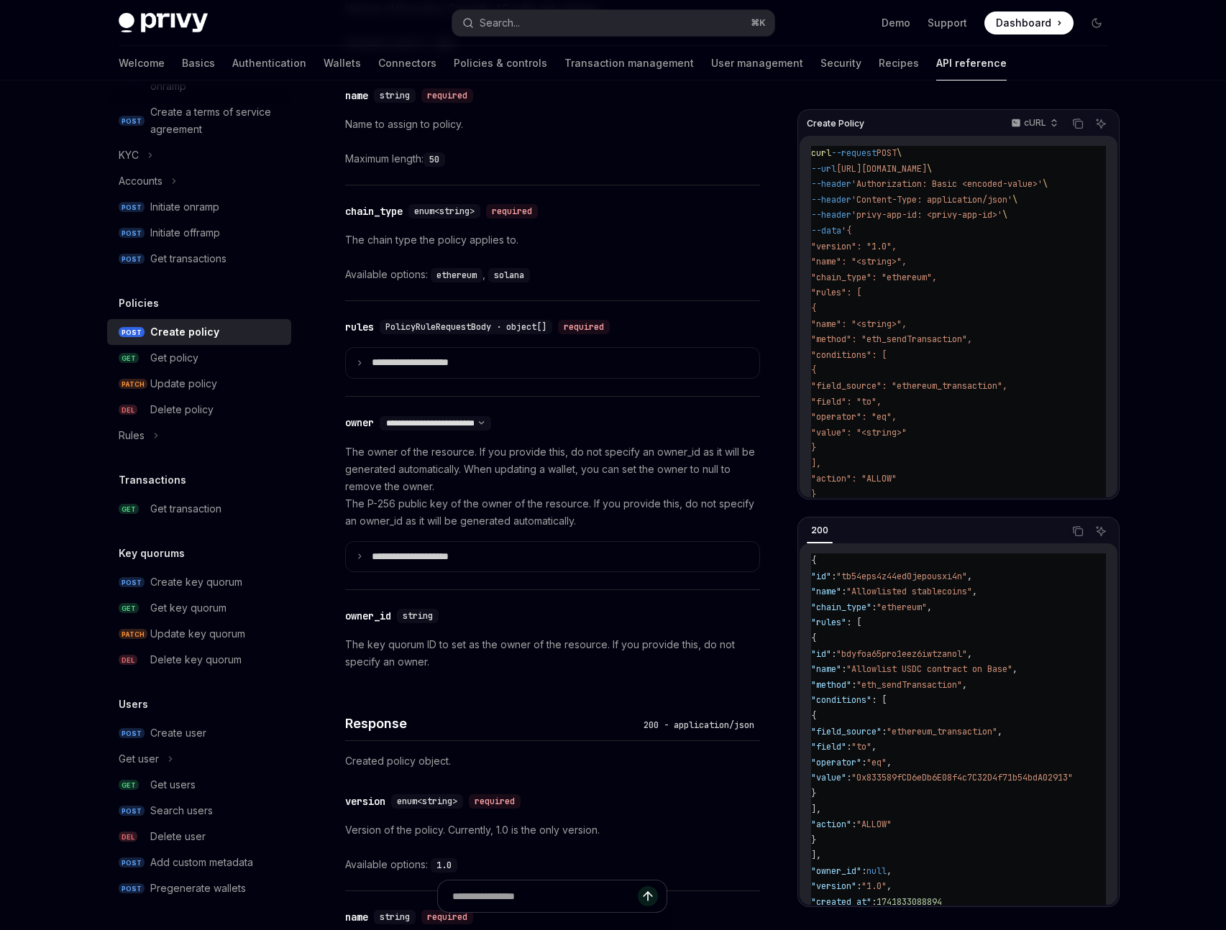
scroll to position [767, 0]
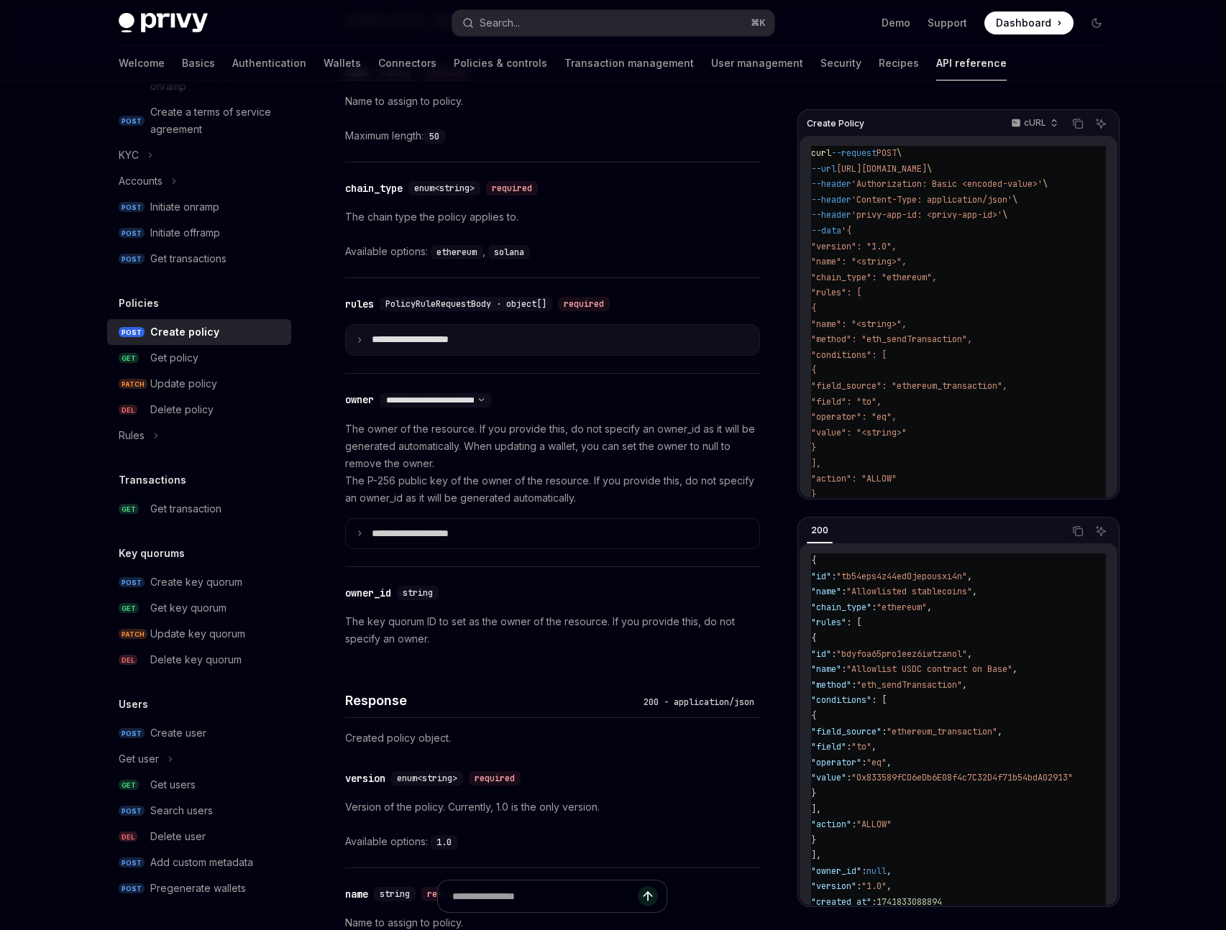
click at [357, 339] on icon at bounding box center [359, 340] width 7 height 7
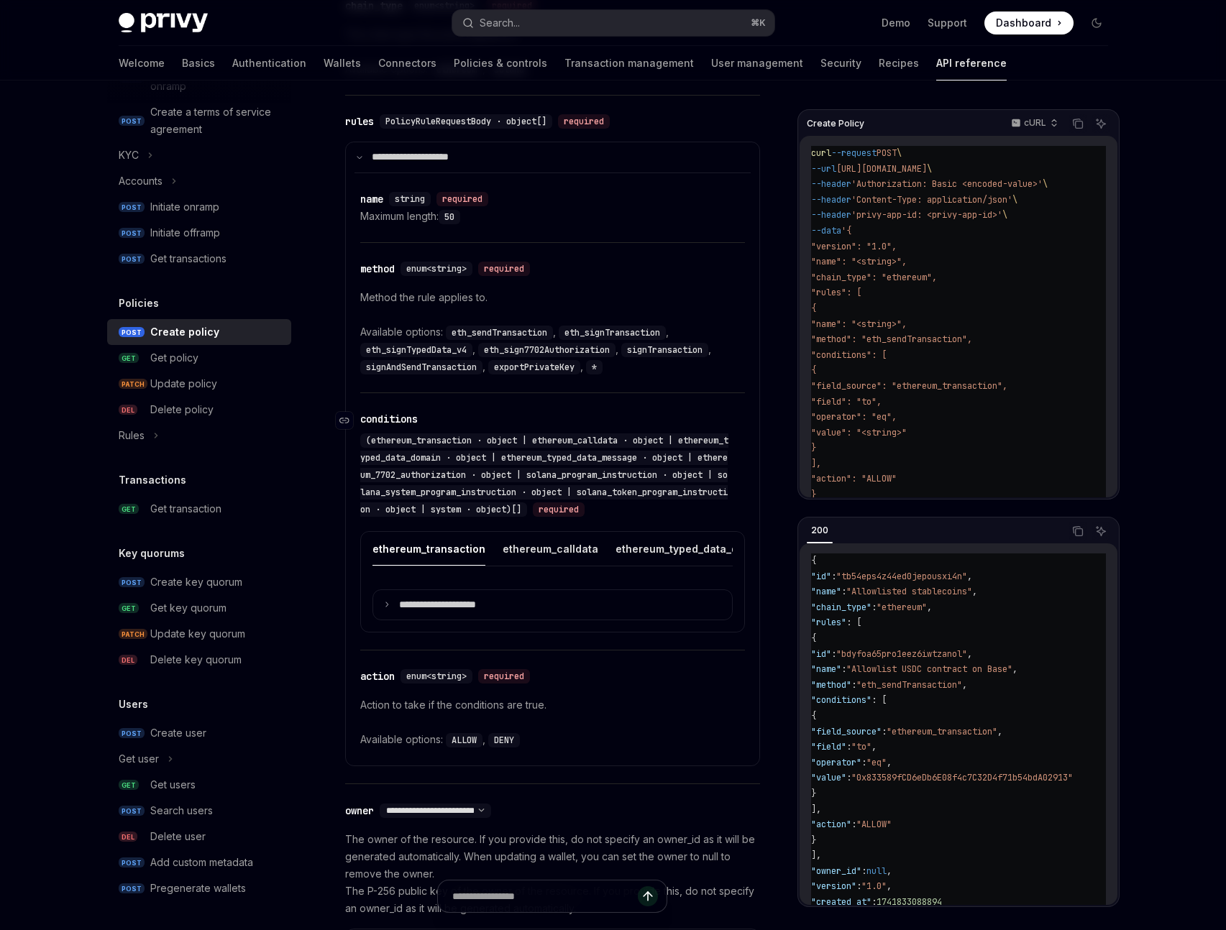
scroll to position [953, 0]
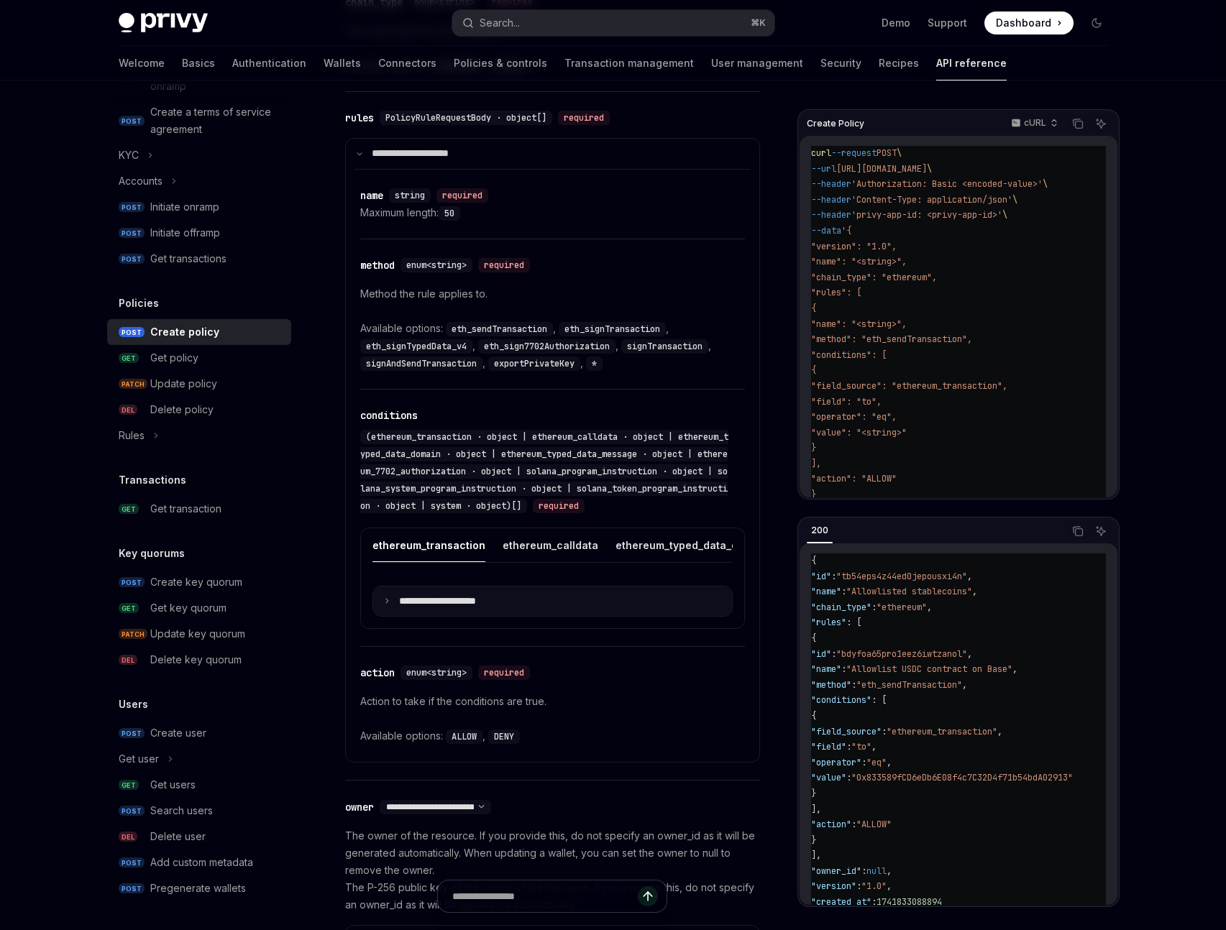
click at [390, 609] on summary "**********" at bounding box center [552, 602] width 359 height 30
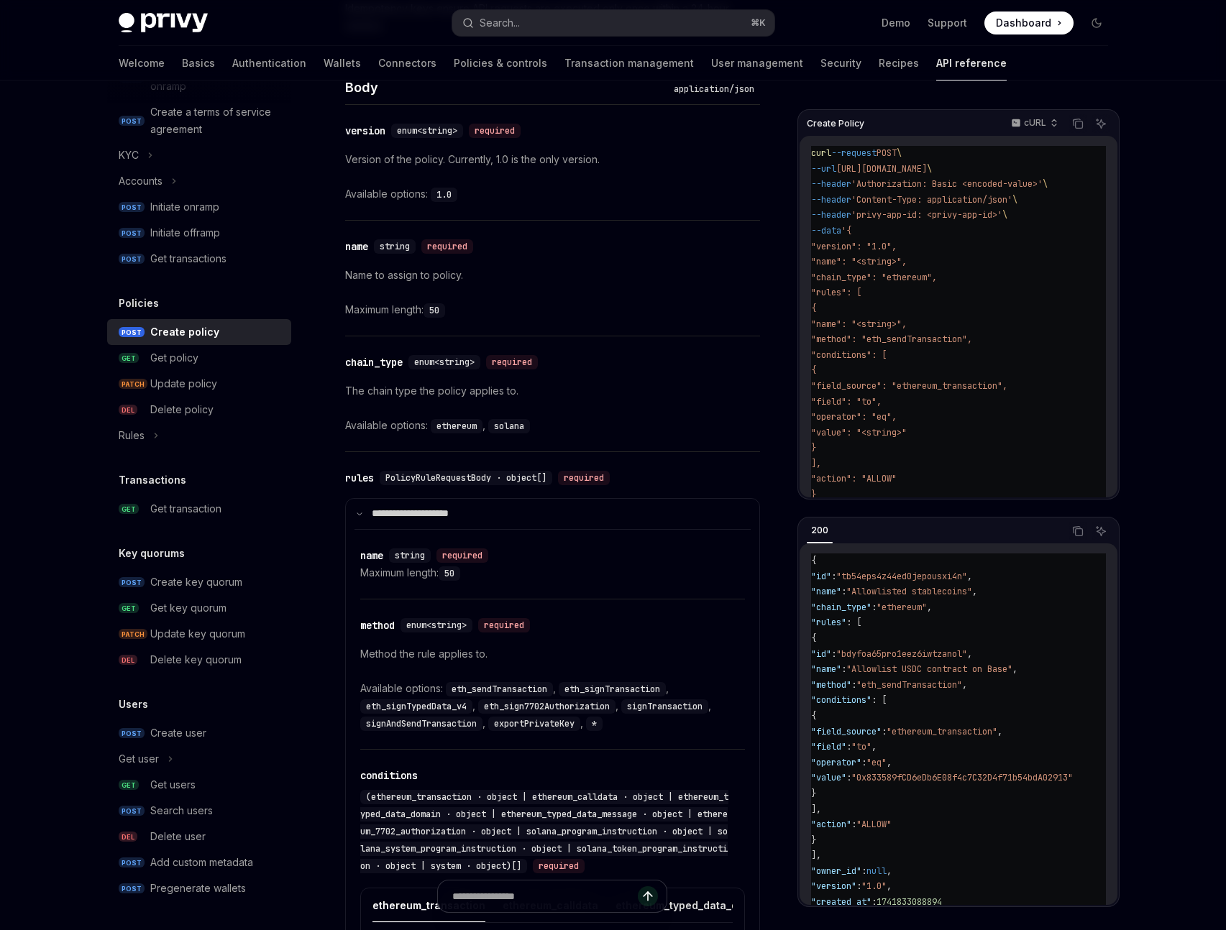
scroll to position [598, 0]
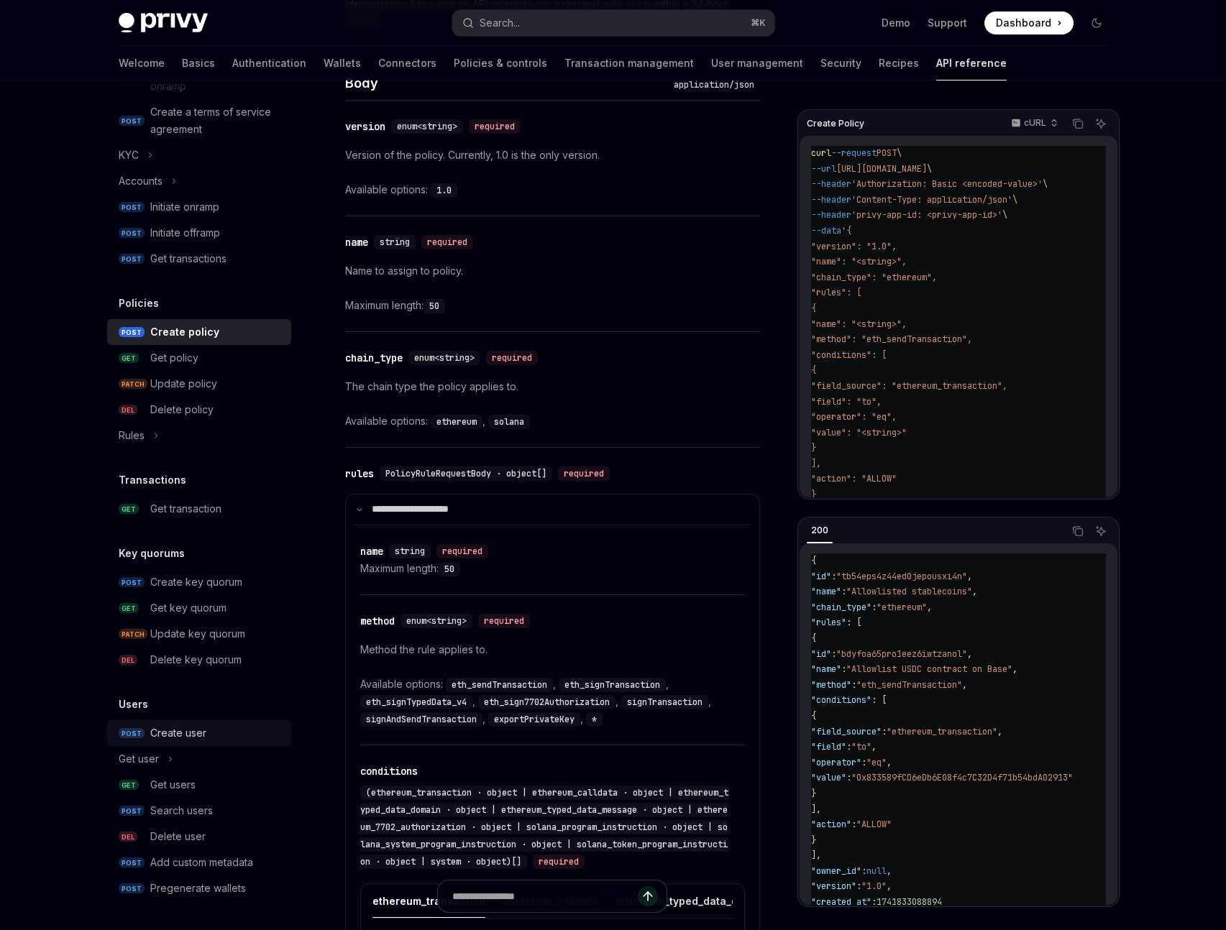
click at [190, 733] on div "Create user" at bounding box center [178, 733] width 56 height 17
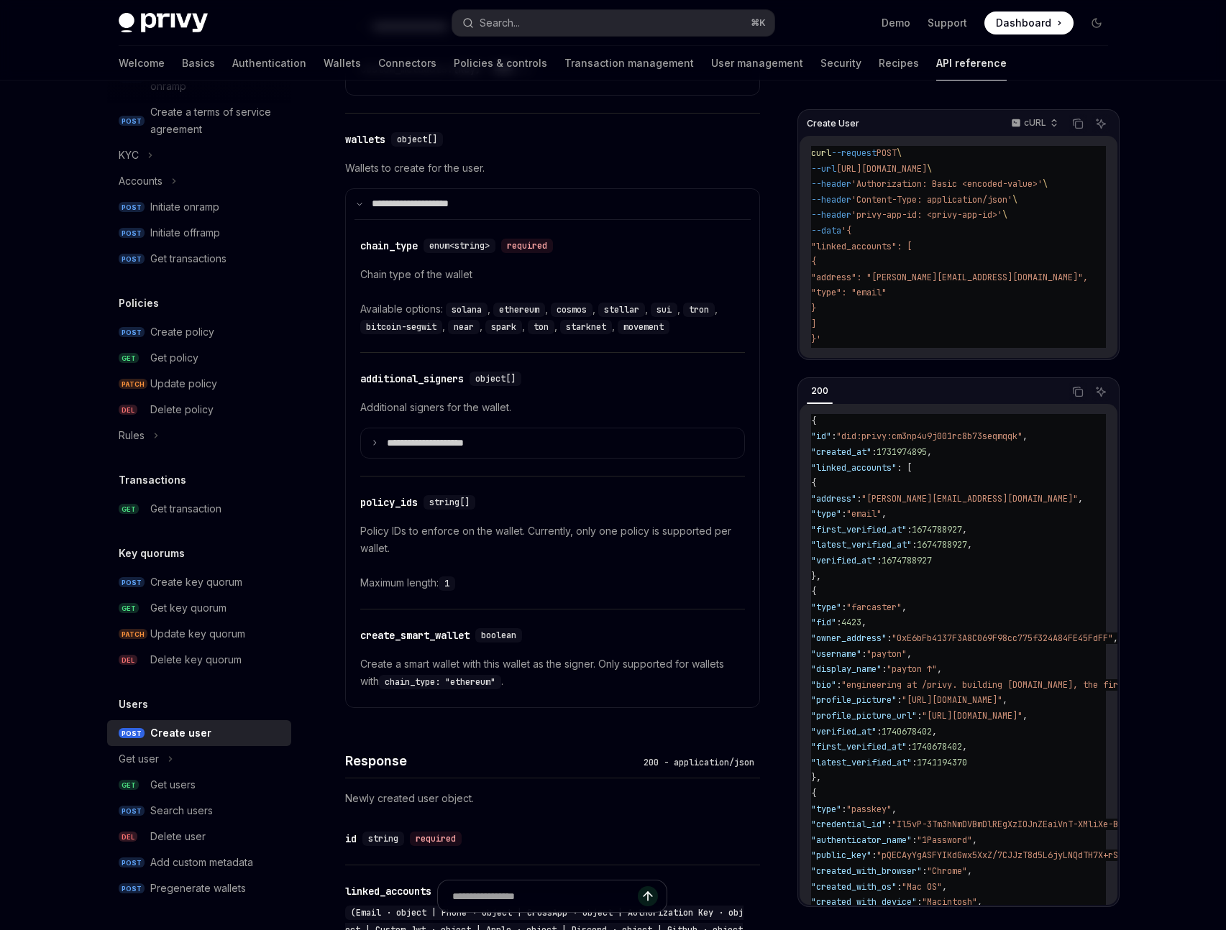
scroll to position [1155, 0]
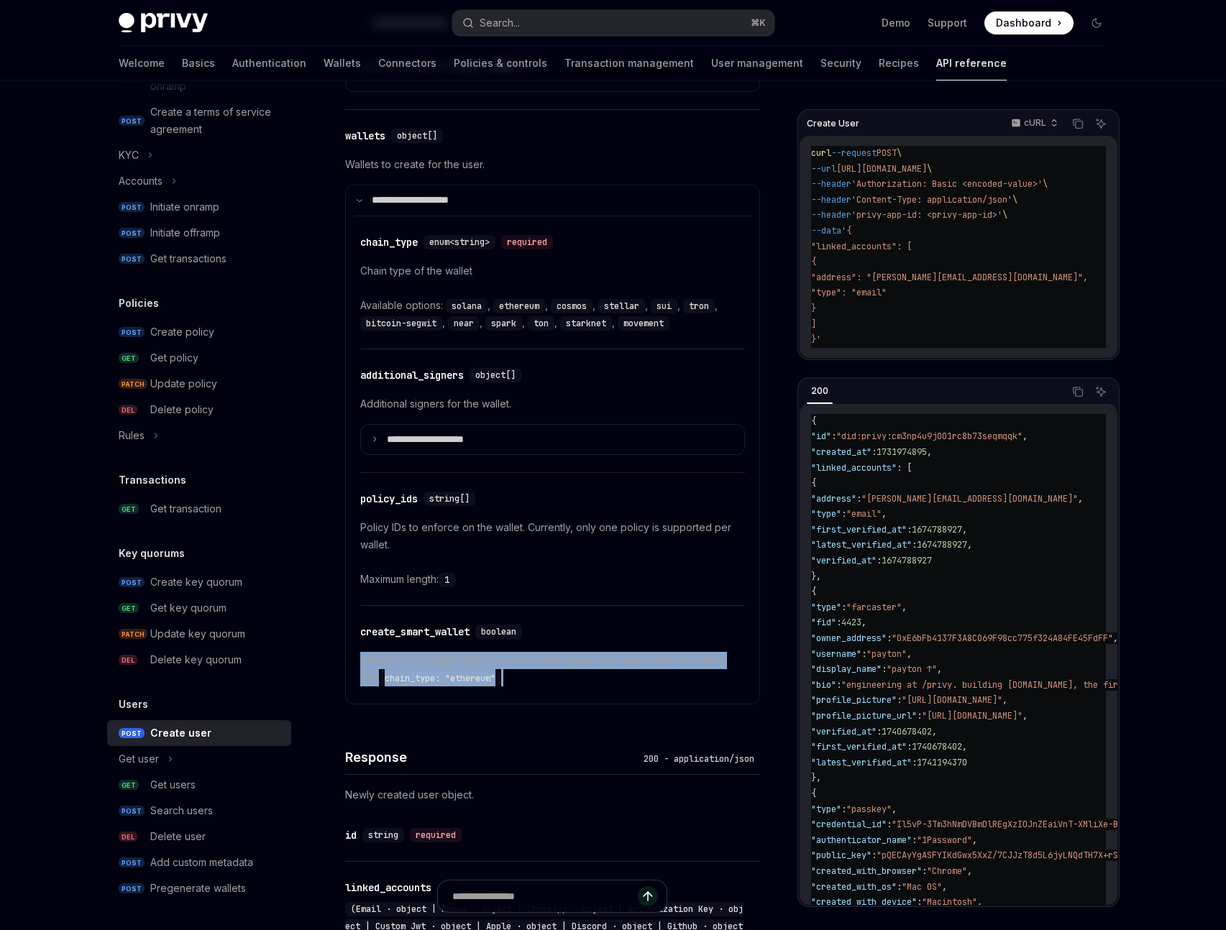
drag, startPoint x: 513, startPoint y: 709, endPoint x: 377, endPoint y: 677, distance: 140.2
click at [377, 677] on div "​ create_smart_wallet boolean Create a smart wallet with this wallet as the sig…" at bounding box center [552, 655] width 385 height 98
click at [561, 704] on div "​ create_smart_wallet boolean Create a smart wallet with this wallet as the sig…" at bounding box center [552, 655] width 385 height 98
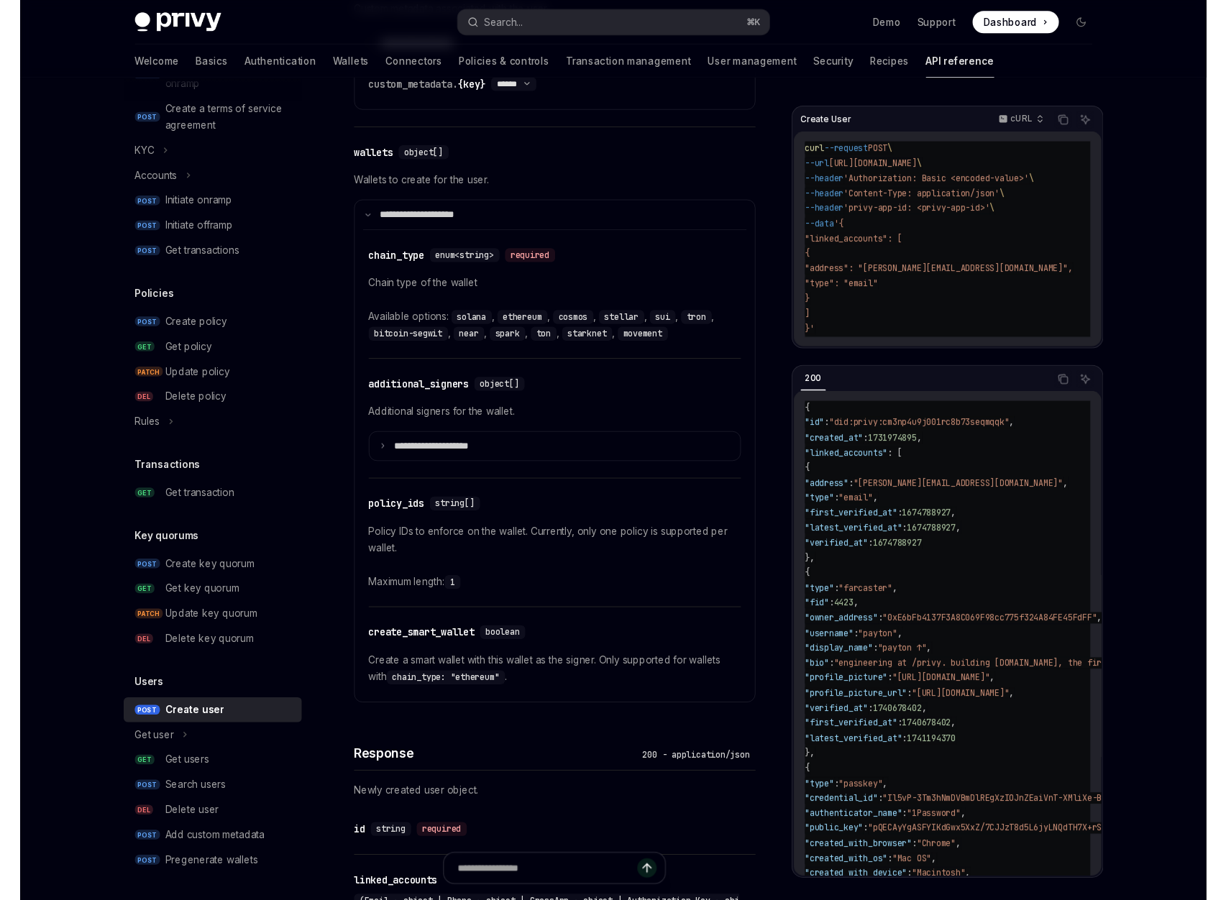
scroll to position [1130, 0]
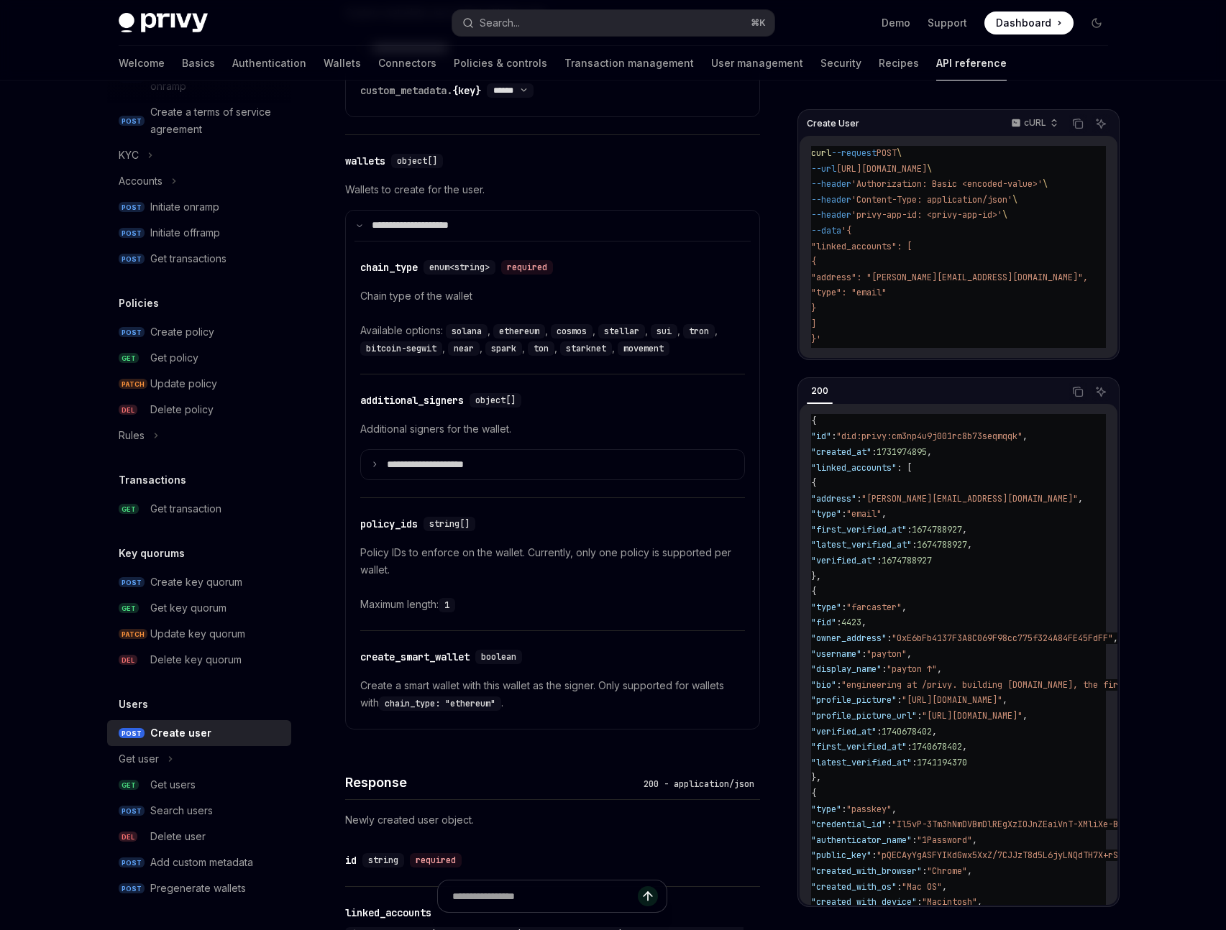
click at [1135, 115] on div "API reference Introduction Authorization signatures Idempotency keys Wallets PO…" at bounding box center [613, 455] width 1058 height 3009
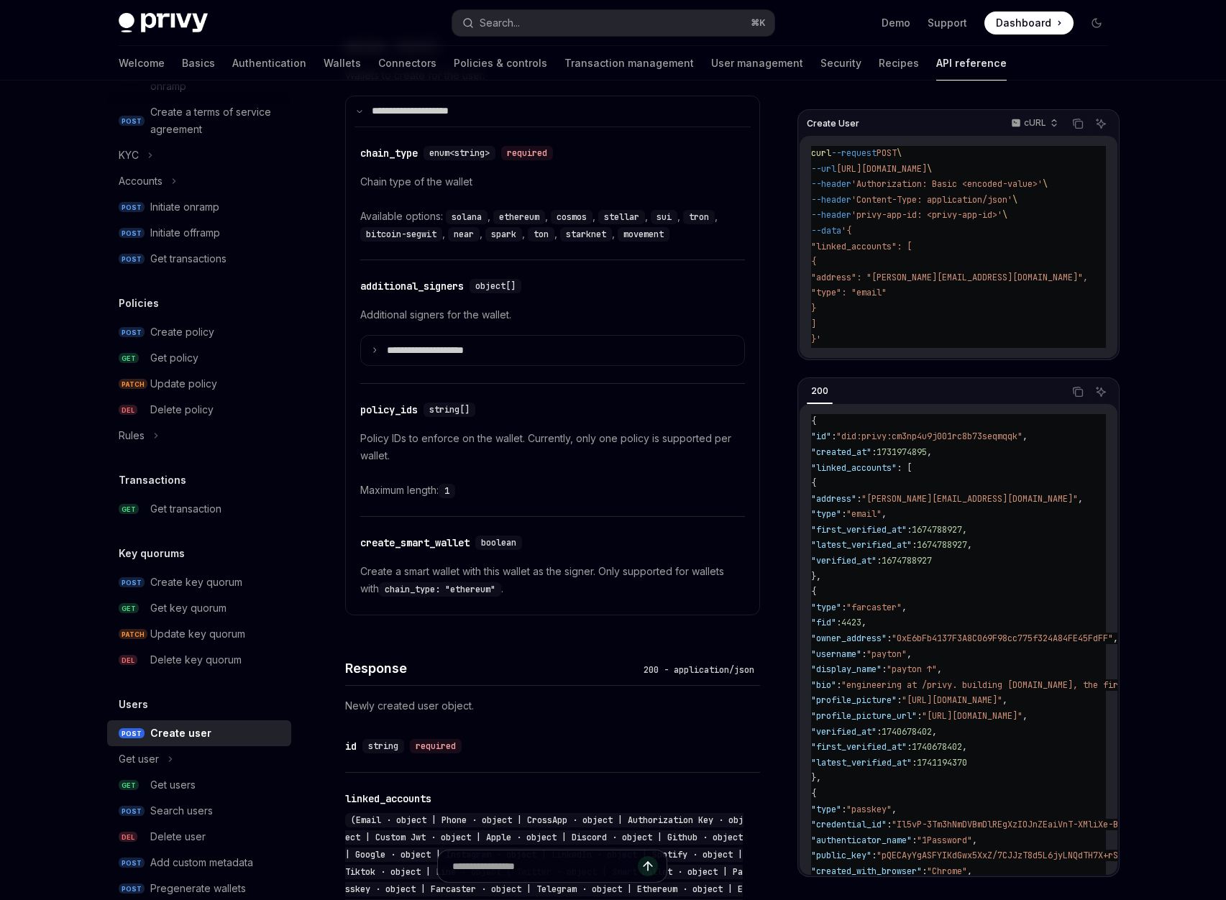
scroll to position [1243, 0]
click at [404, 418] on div "policy_ids" at bounding box center [389, 410] width 58 height 14
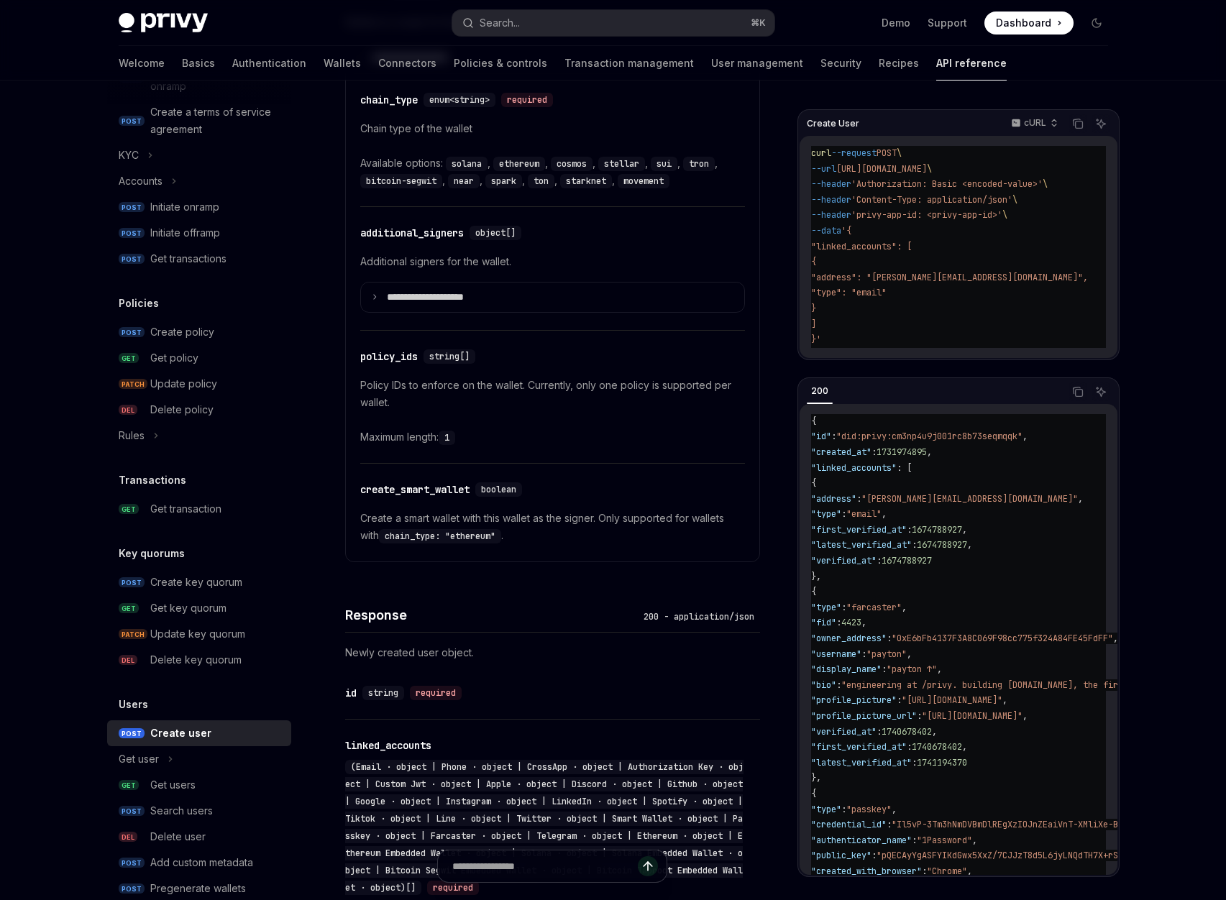
scroll to position [1016, 0]
click at [195, 331] on div "Create policy" at bounding box center [182, 332] width 64 height 17
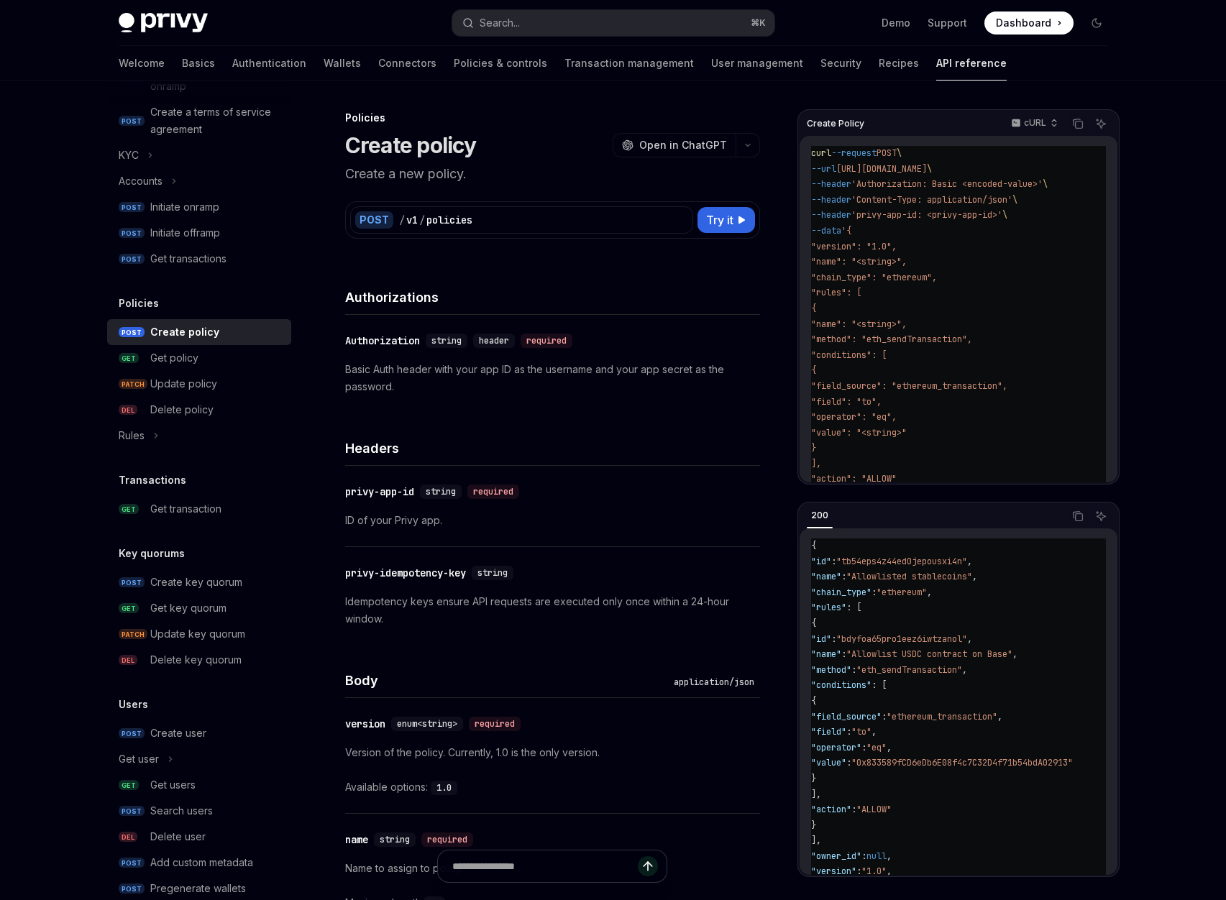
click at [488, 429] on div "Headers" at bounding box center [552, 439] width 415 height 53
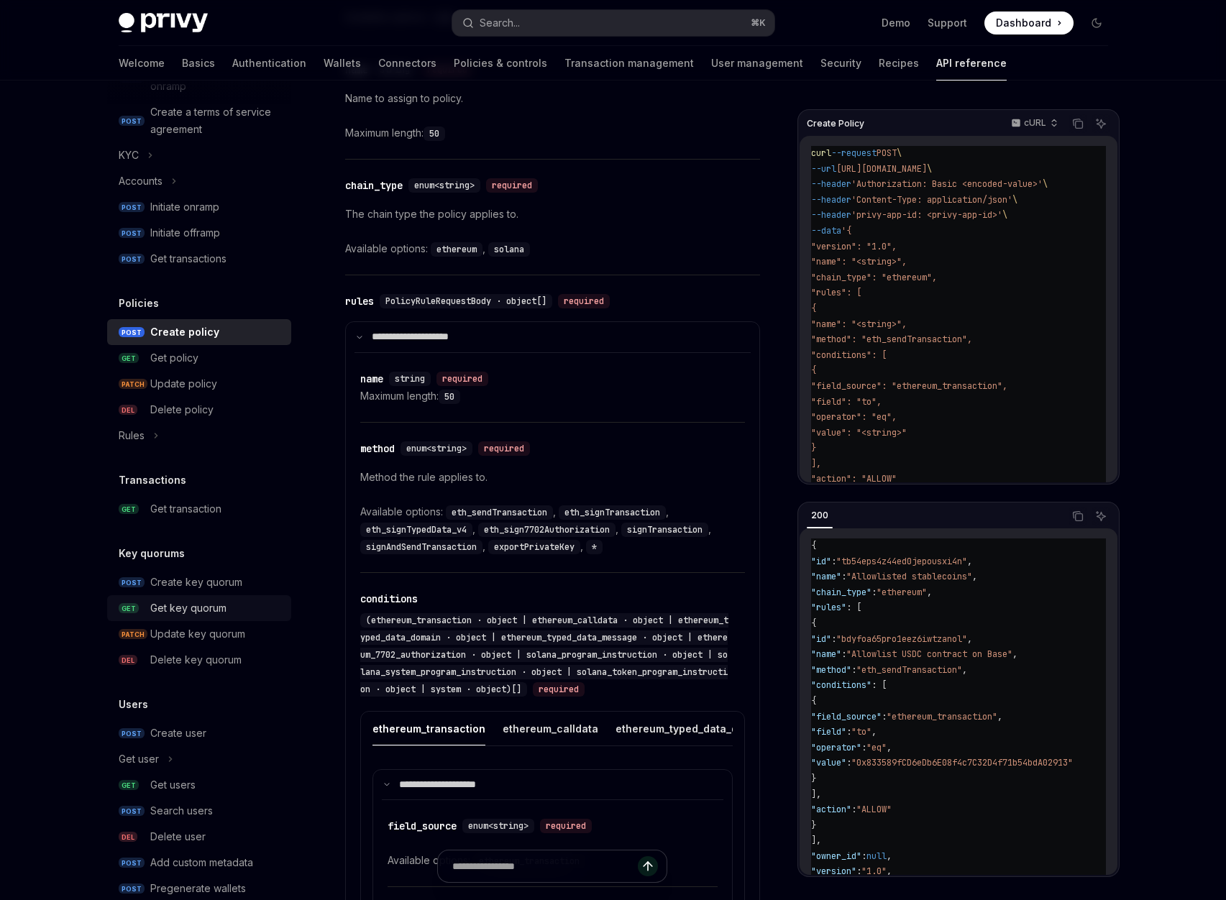
scroll to position [611, 0]
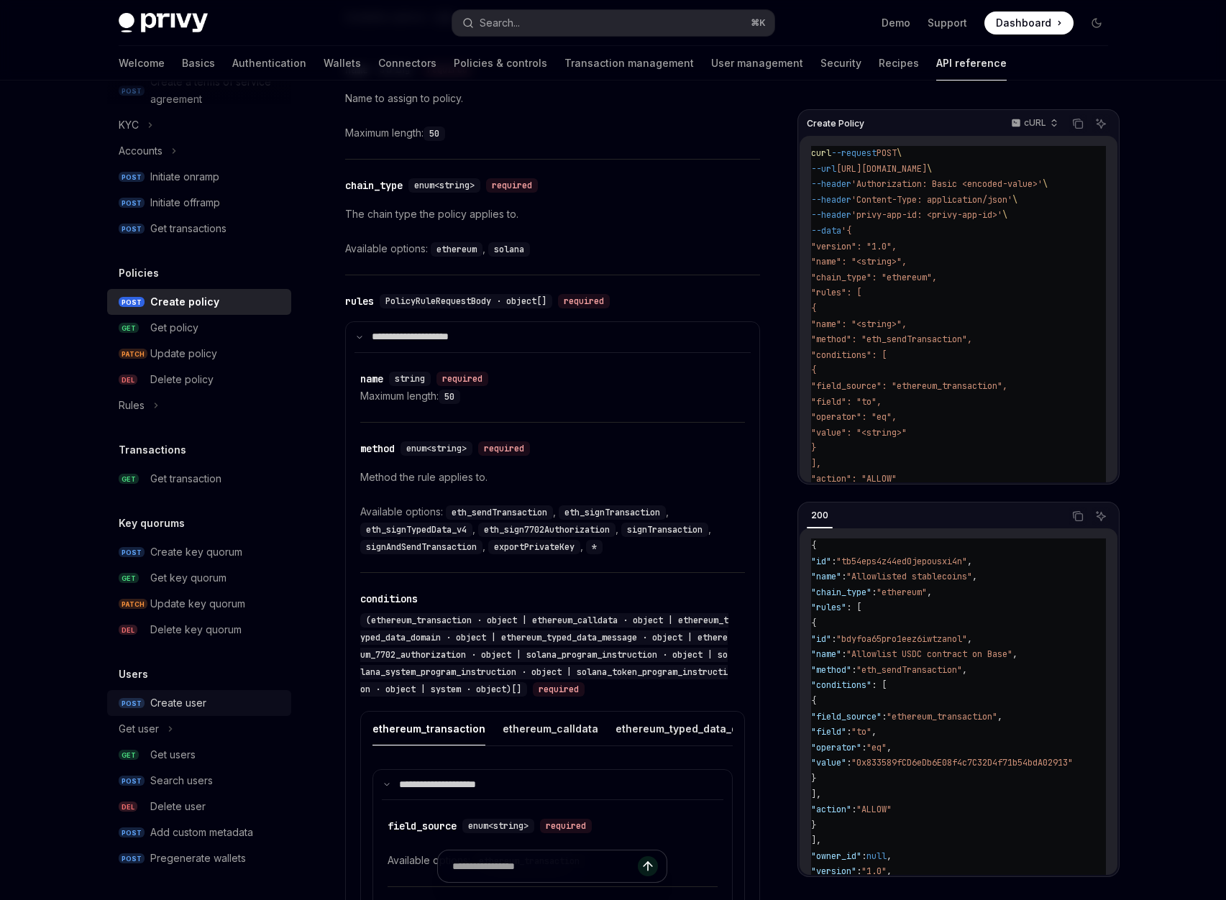
click at [185, 709] on div "Create user" at bounding box center [178, 703] width 56 height 17
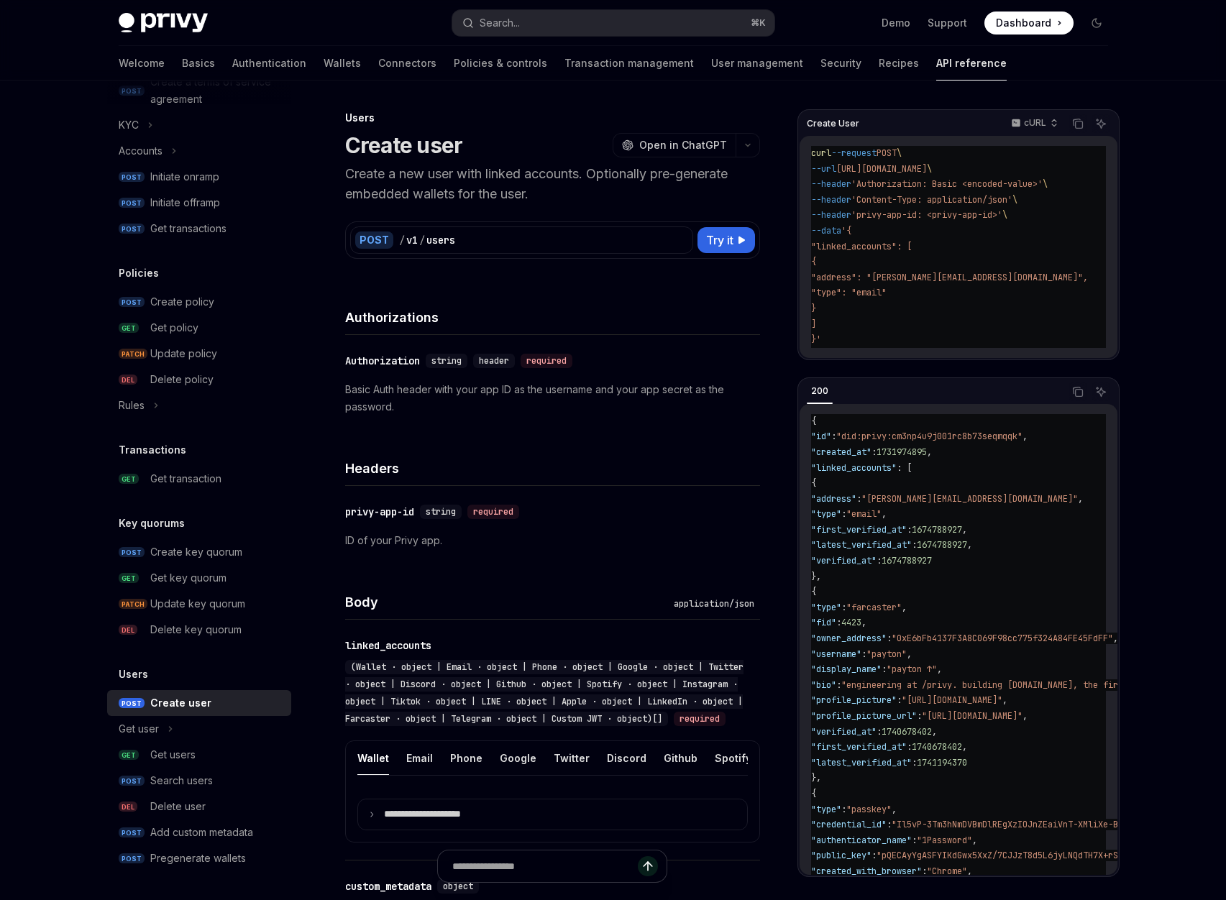
type textarea "*"
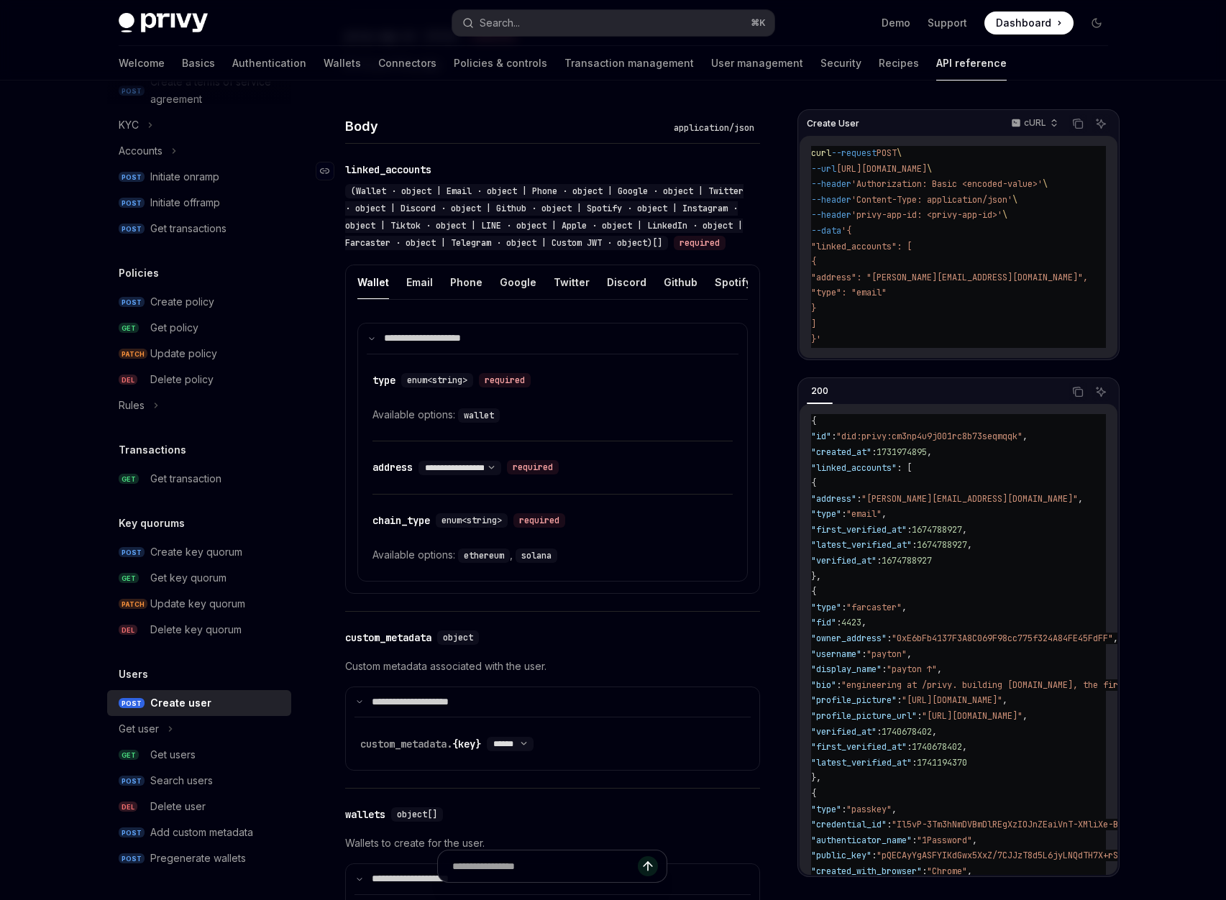
scroll to position [466, 0]
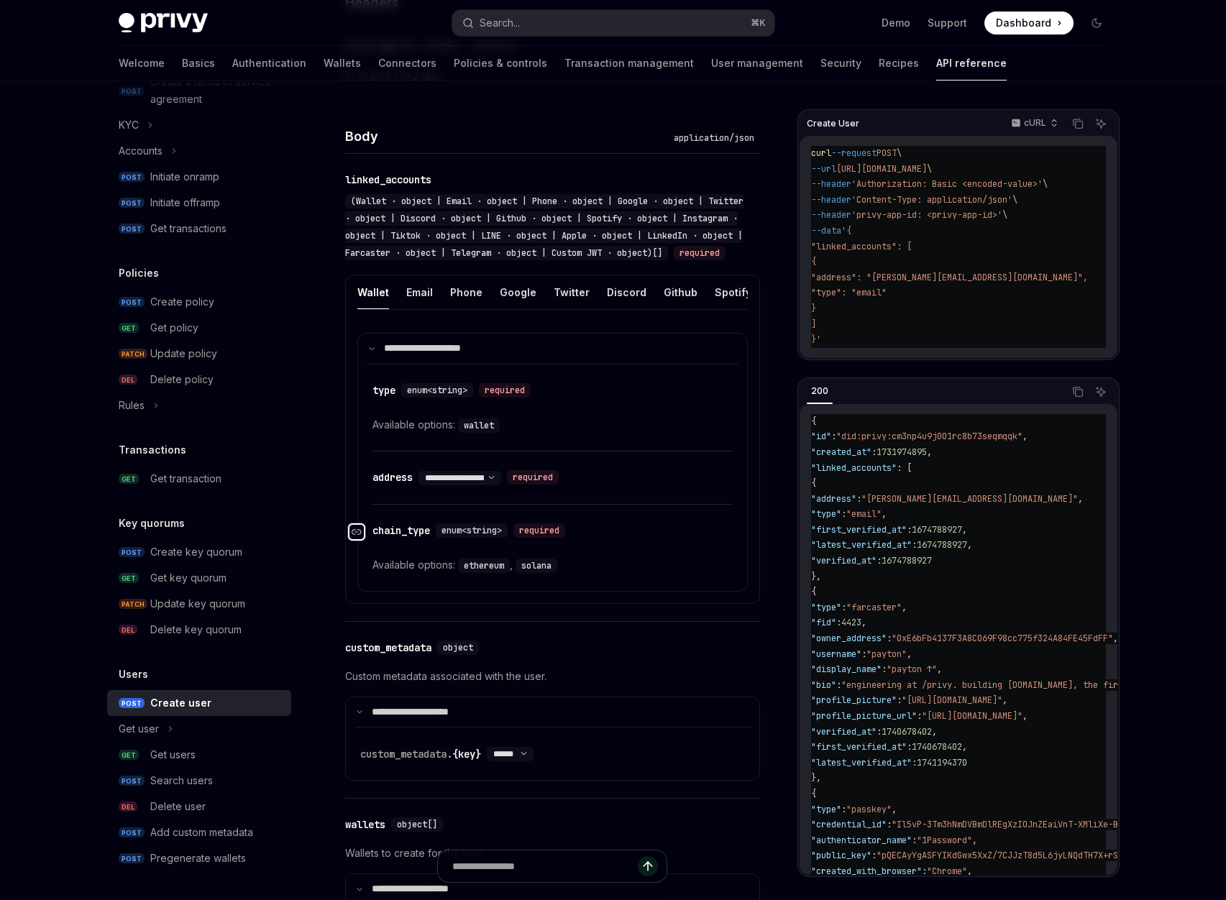
click at [364, 541] on div "Navigate to header" at bounding box center [356, 531] width 17 height 17
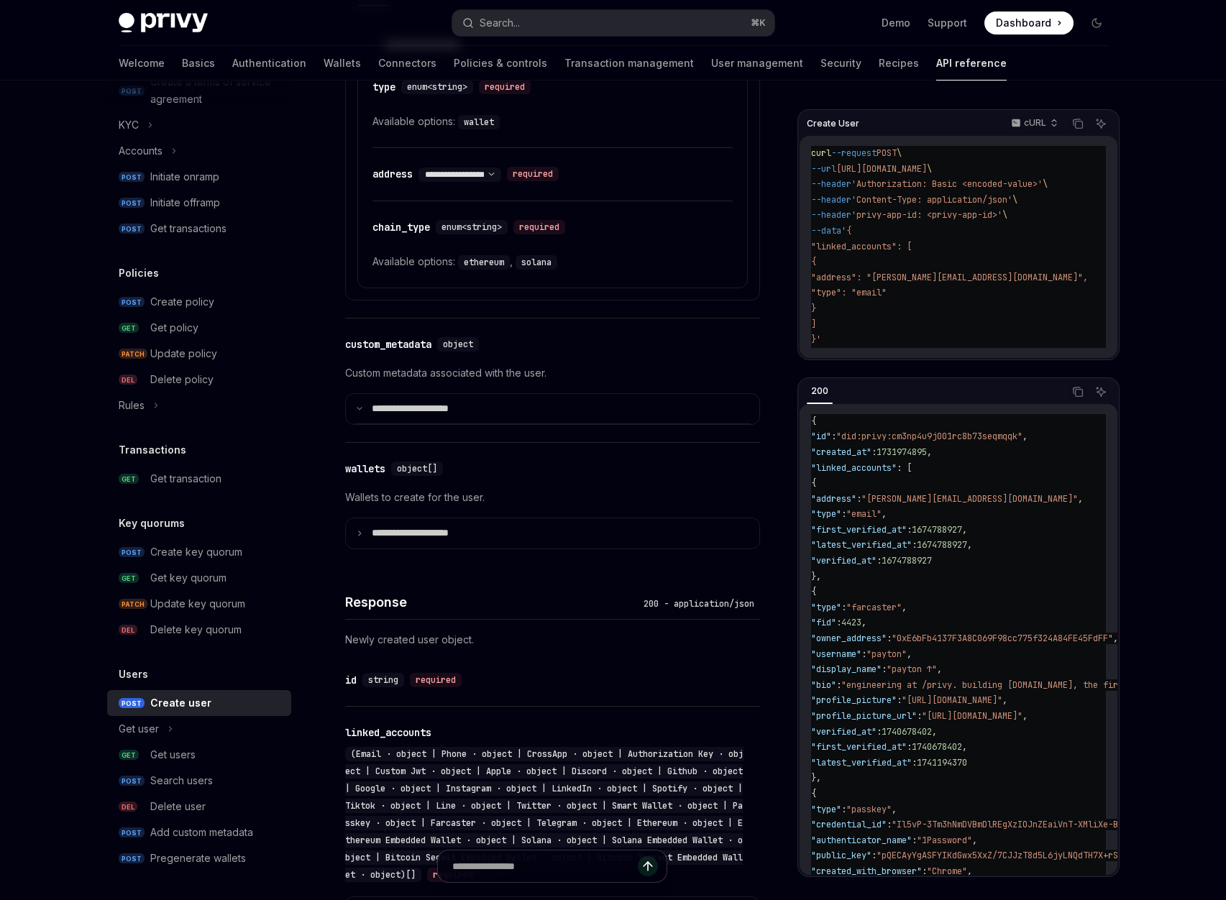
scroll to position [710, 0]
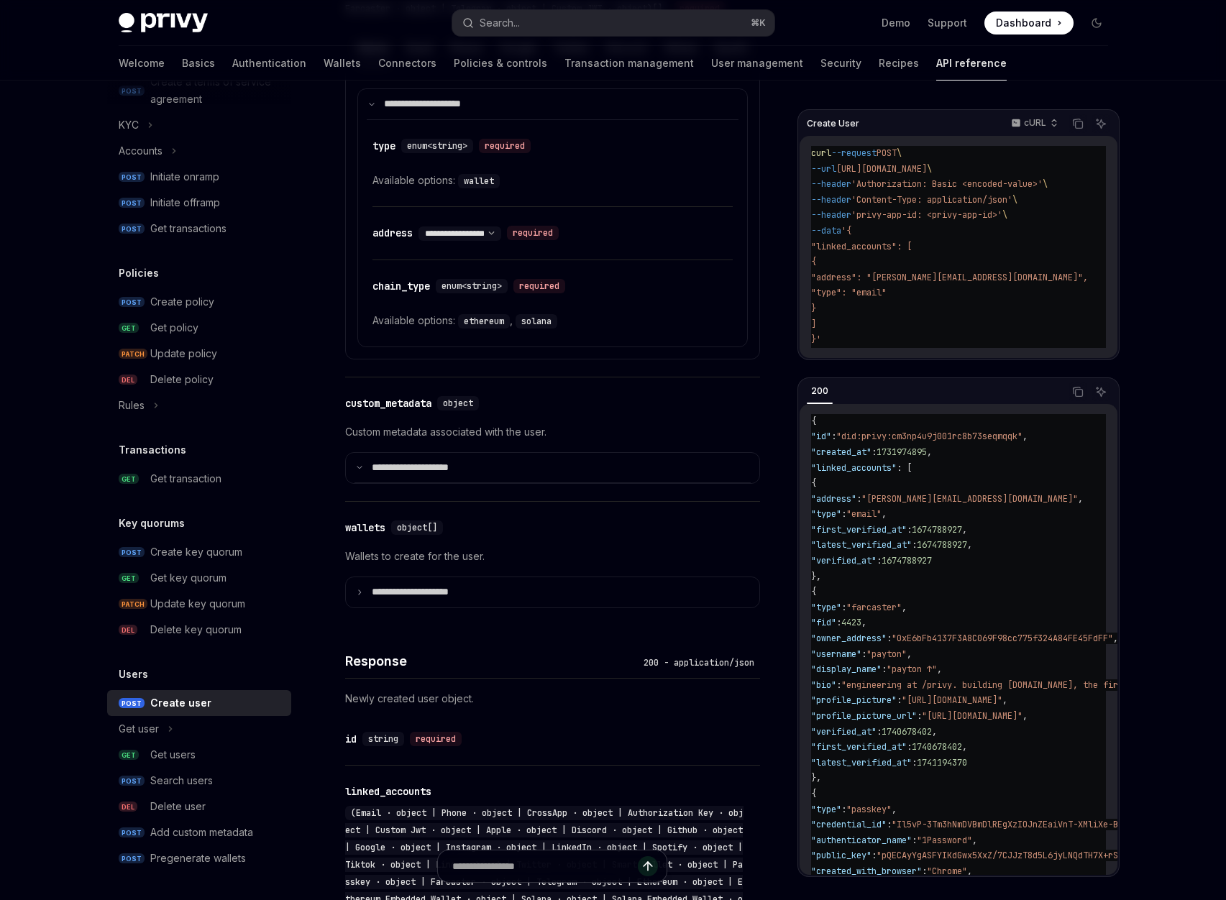
click at [538, 329] on code "solana" at bounding box center [537, 321] width 42 height 14
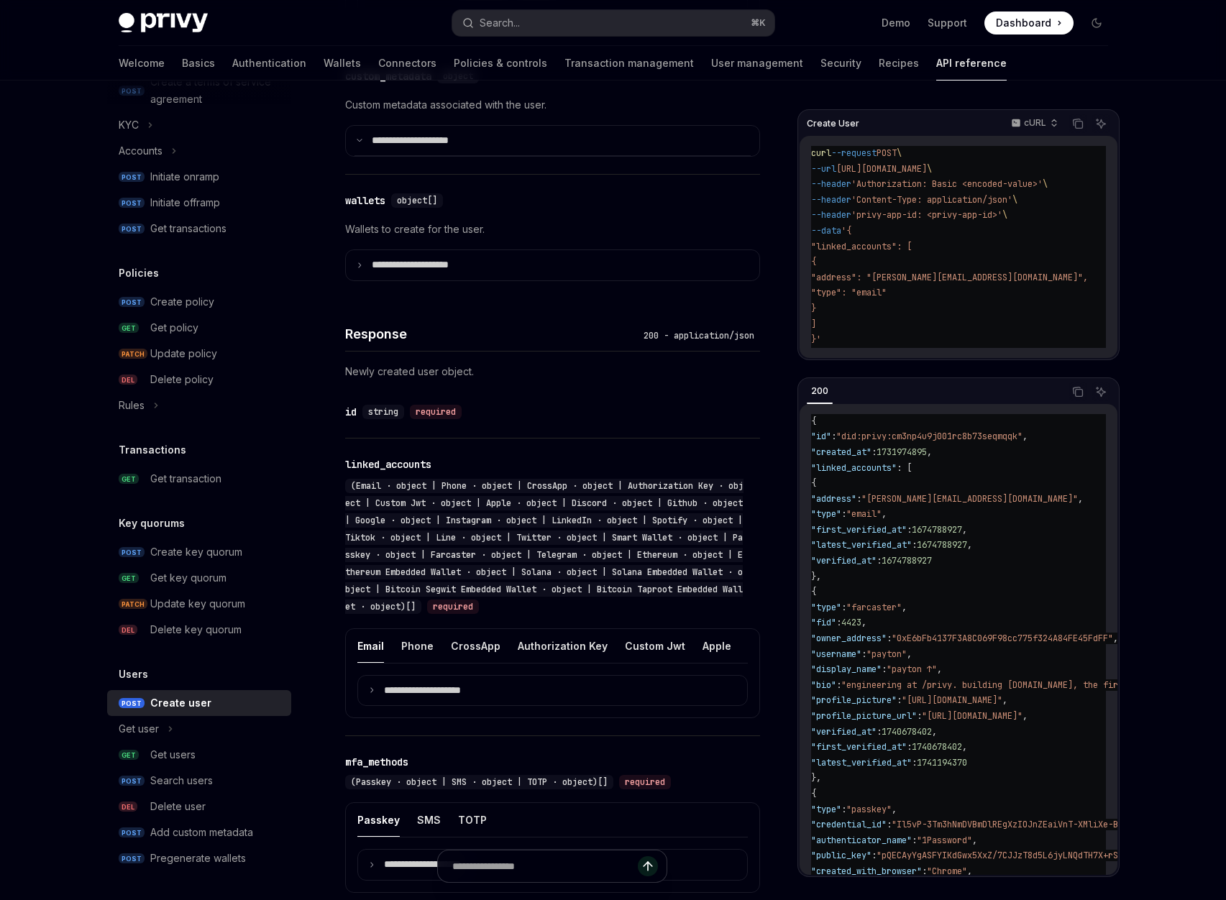
scroll to position [1035, 0]
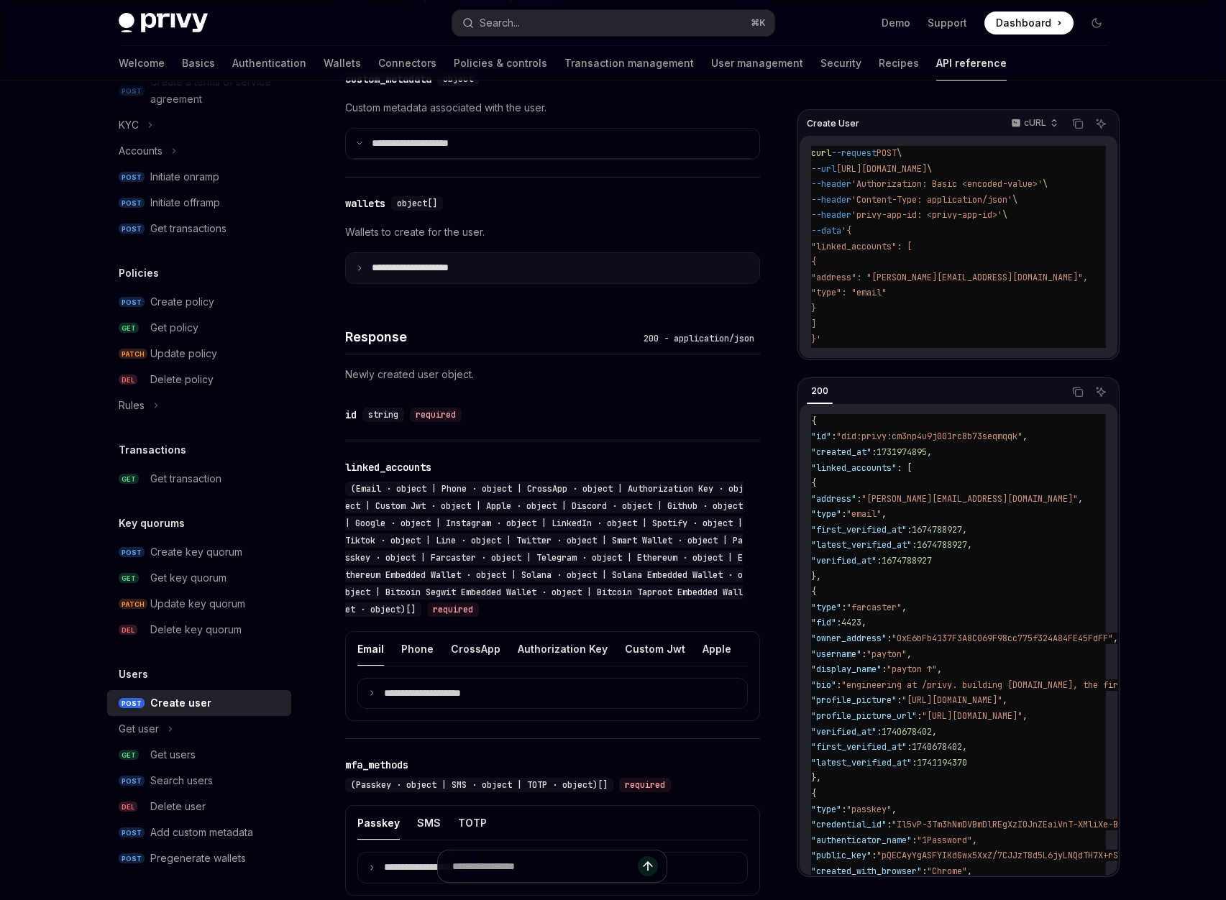
click at [412, 275] on p "**********" at bounding box center [422, 268] width 100 height 13
click at [385, 275] on p "**********" at bounding box center [420, 268] width 96 height 13
click at [370, 211] on div "wallets" at bounding box center [365, 203] width 40 height 14
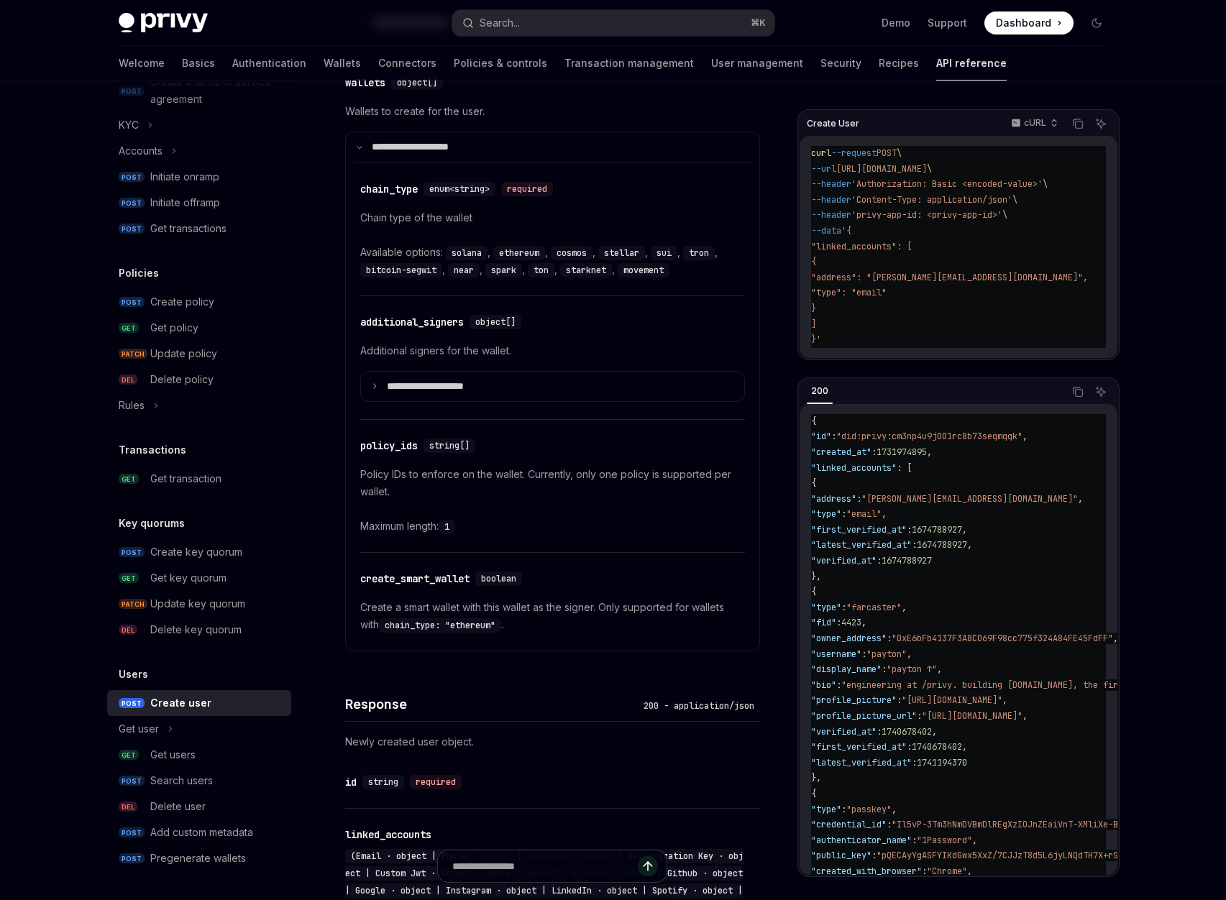
scroll to position [953, 0]
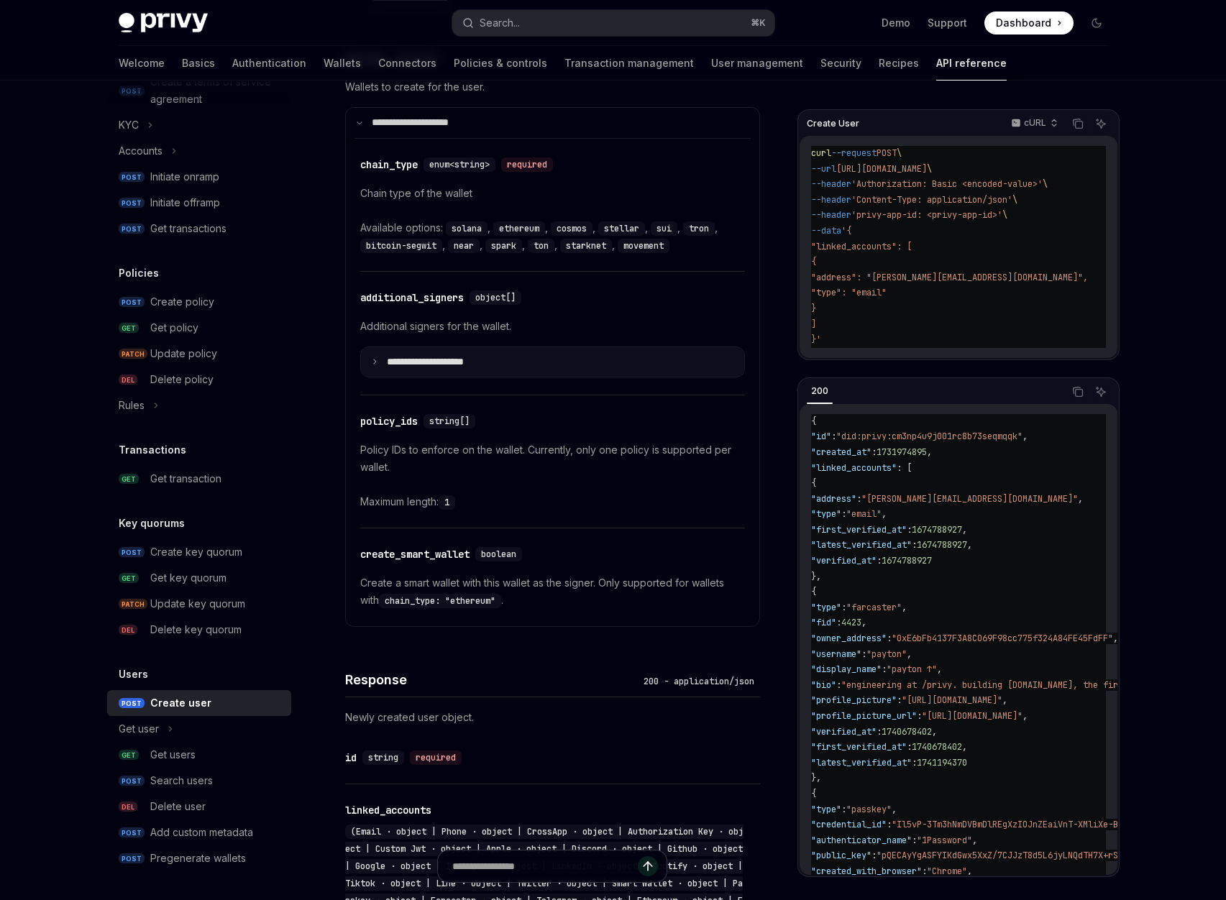
click at [372, 365] on icon at bounding box center [374, 361] width 7 height 7
click at [376, 365] on icon at bounding box center [374, 361] width 7 height 7
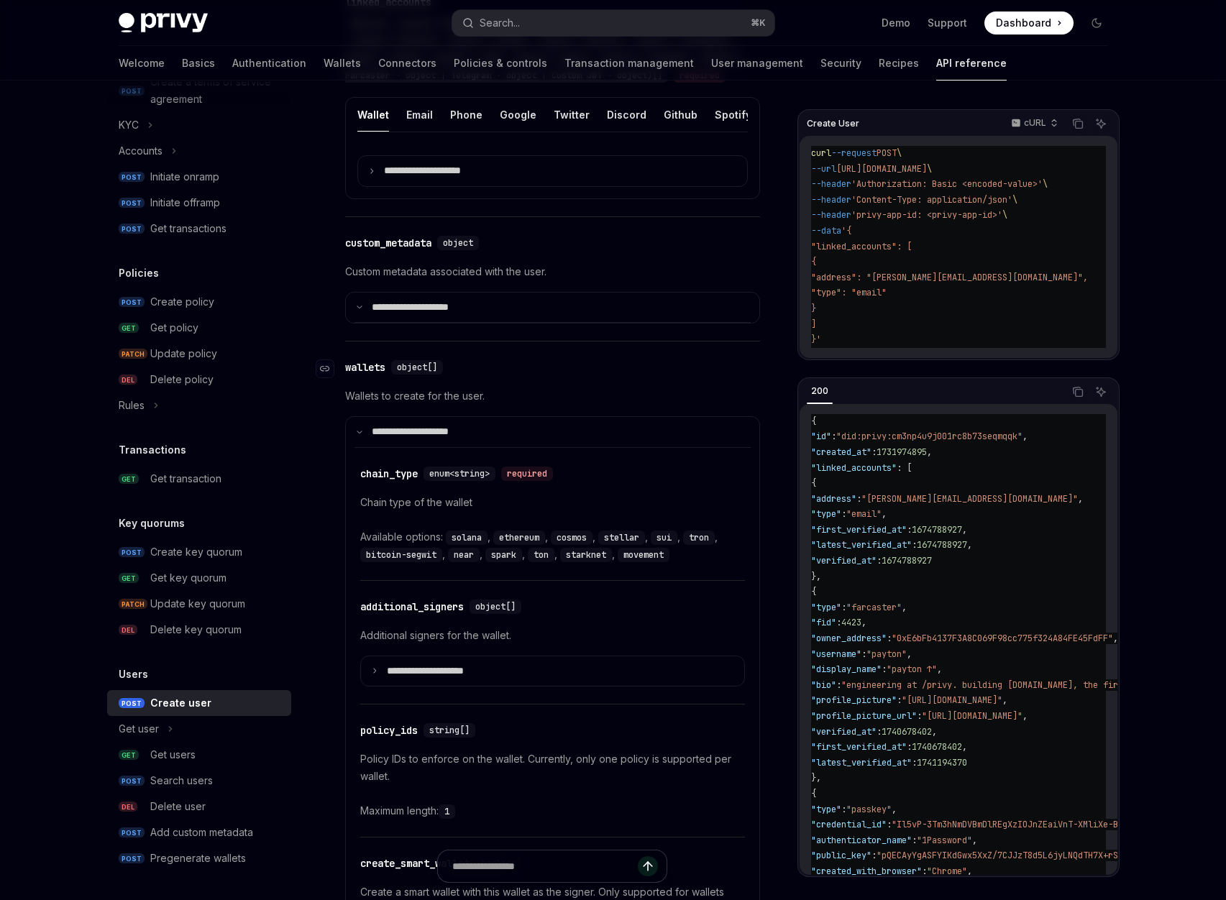
scroll to position [623, 0]
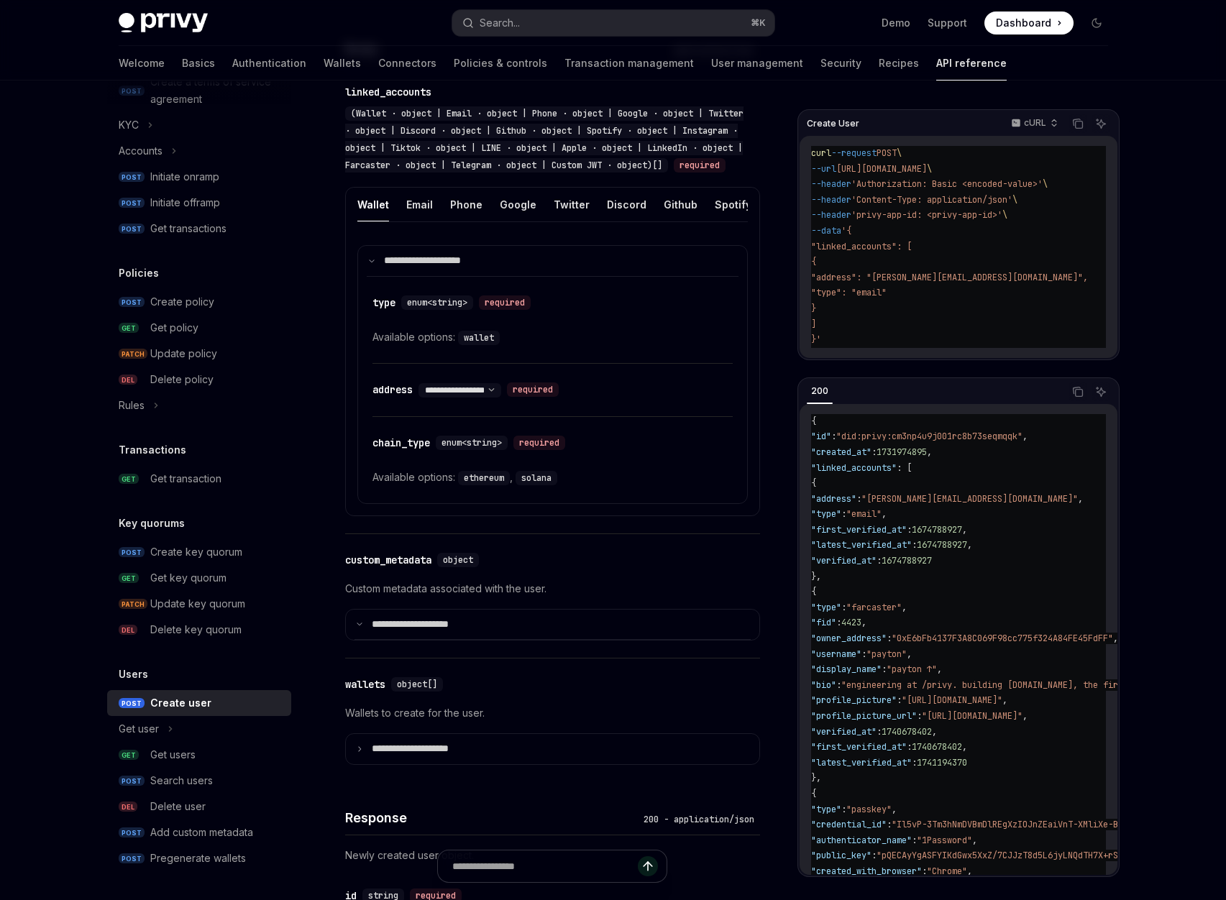
scroll to position [582, 0]
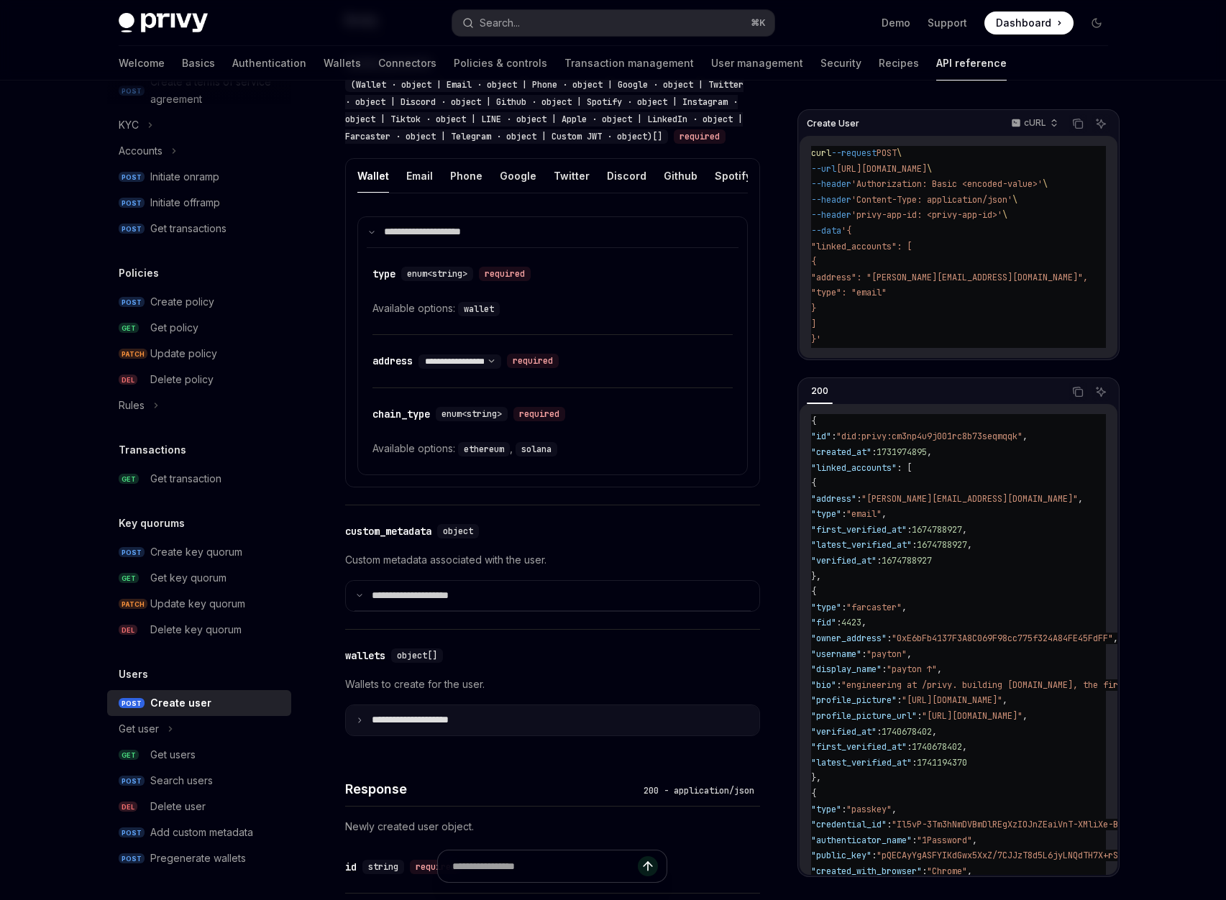
click at [367, 736] on summary "**********" at bounding box center [552, 720] width 413 height 30
click at [388, 727] on p "**********" at bounding box center [420, 720] width 96 height 13
click at [380, 727] on p "**********" at bounding box center [422, 720] width 100 height 13
click at [380, 727] on p "**********" at bounding box center [420, 720] width 96 height 13
click at [379, 663] on div "wallets" at bounding box center [365, 656] width 40 height 14
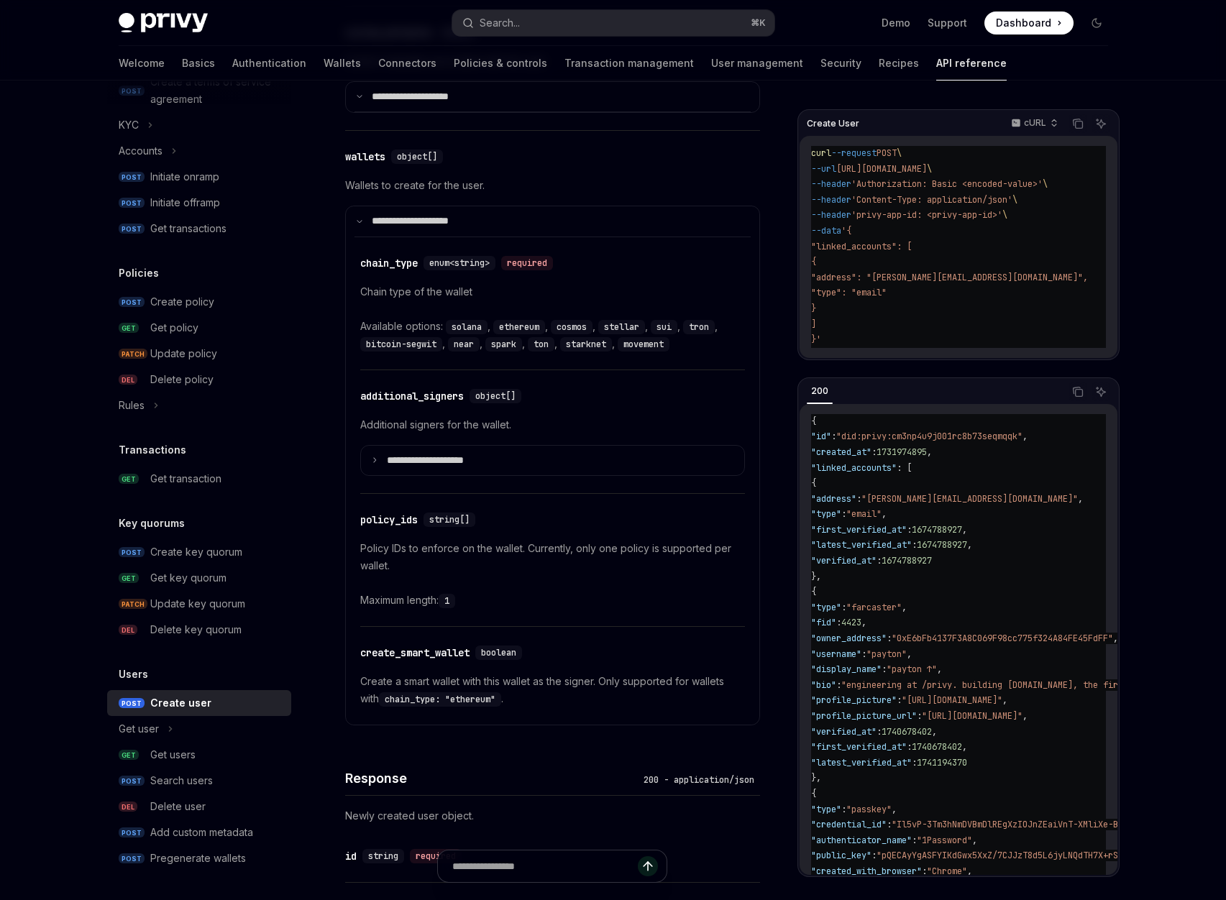
scroll to position [861, 0]
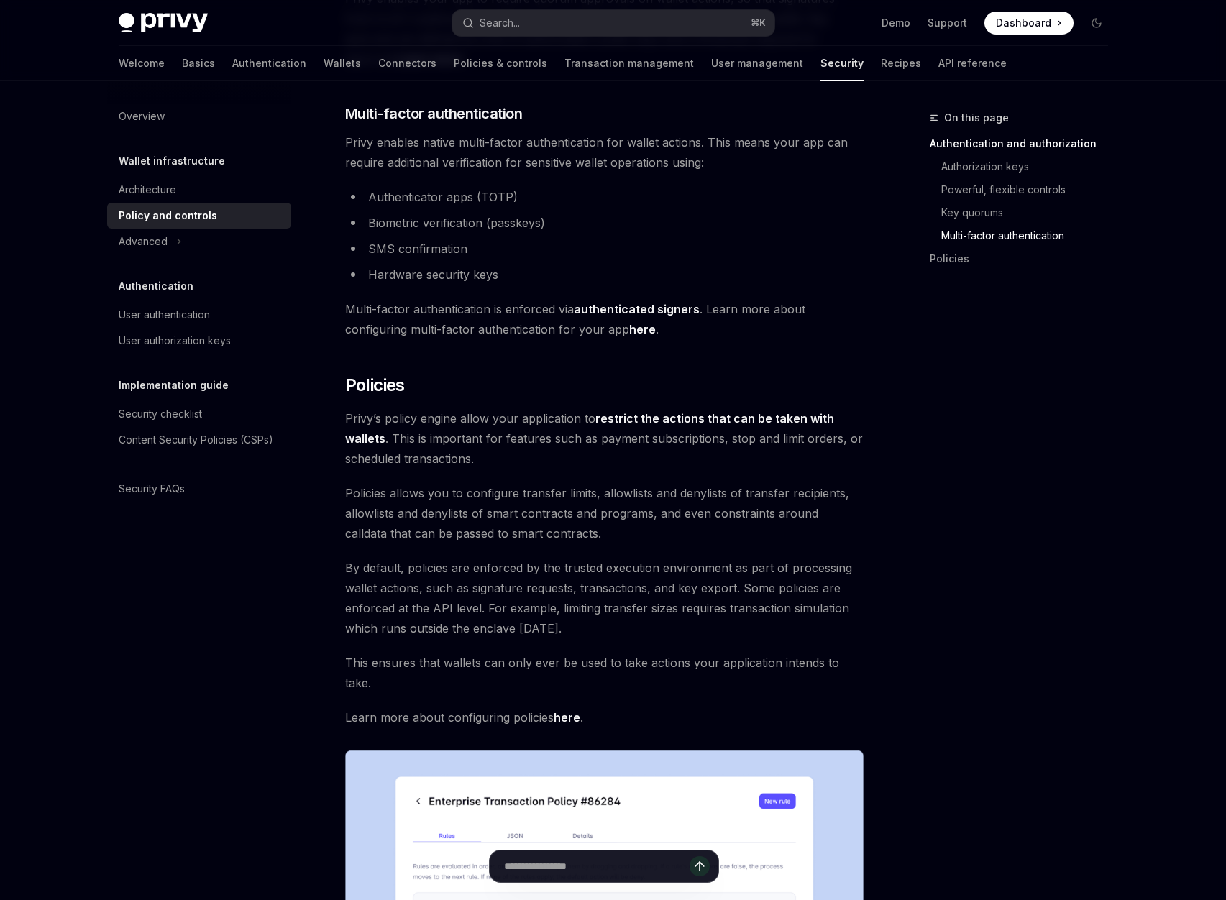
scroll to position [1193, 0]
click at [326, 379] on icon "Navigate to header" at bounding box center [325, 383] width 10 height 9
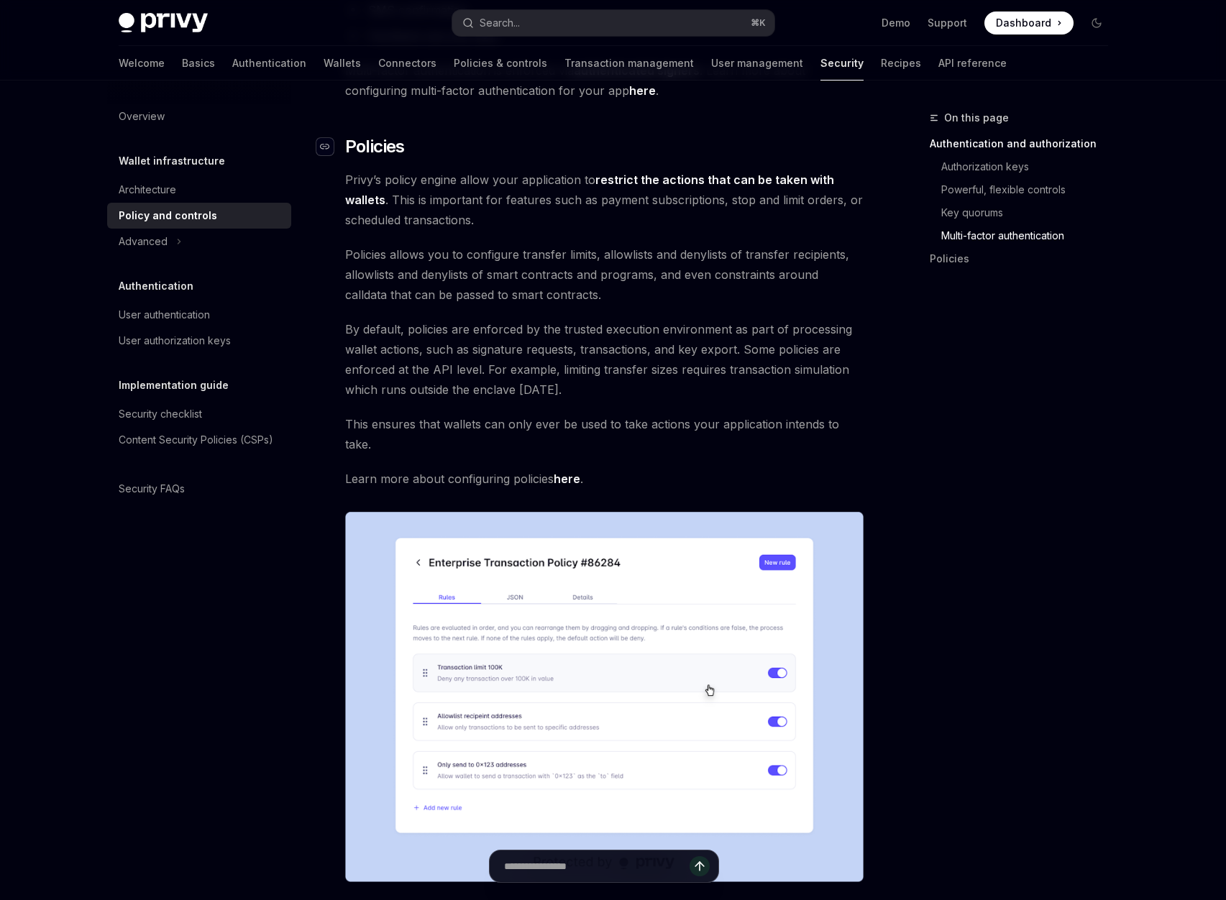
scroll to position [1435, 0]
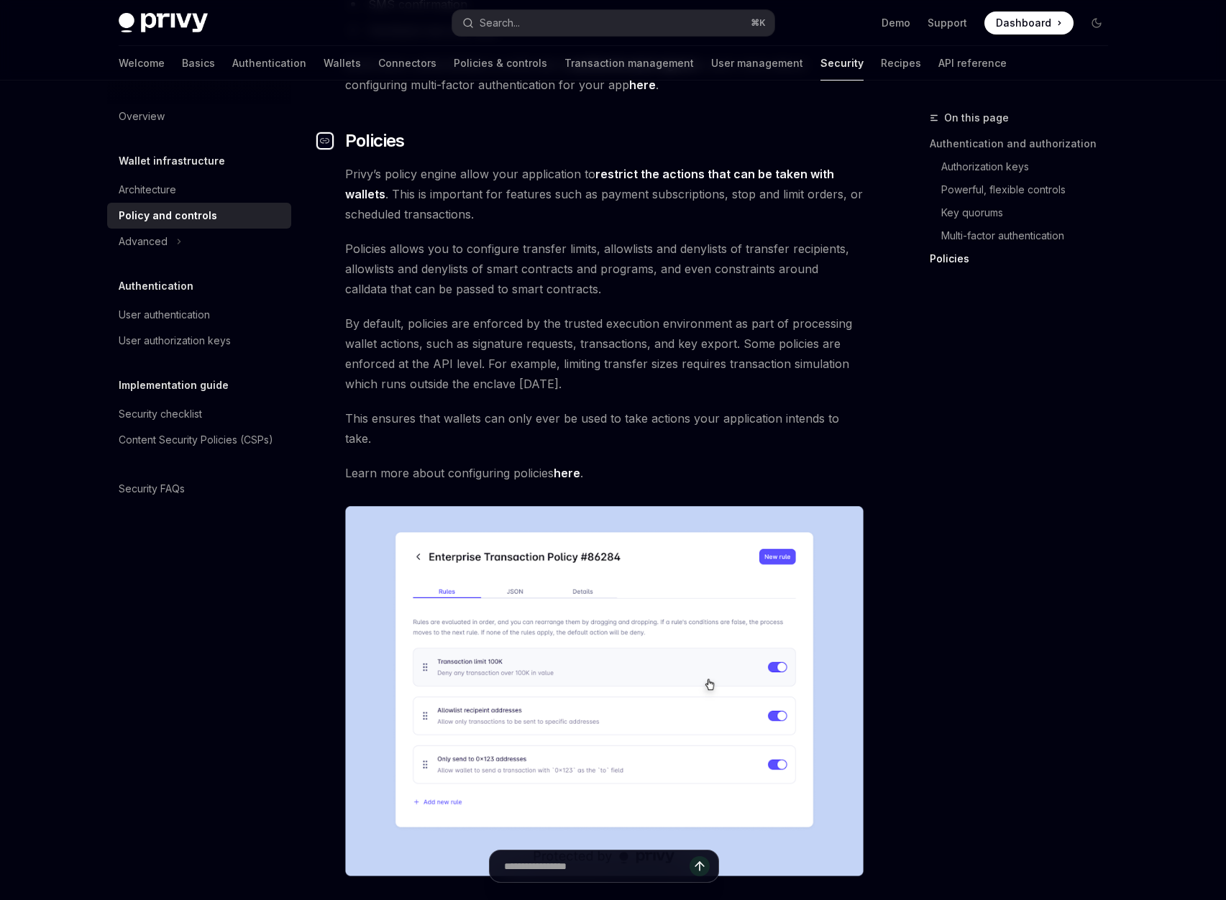
click at [325, 137] on icon "Navigate to header" at bounding box center [325, 141] width 10 height 9
click at [523, 270] on span "Policies allows you to configure transfer limits, allowlists and denylists of t…" at bounding box center [604, 269] width 518 height 60
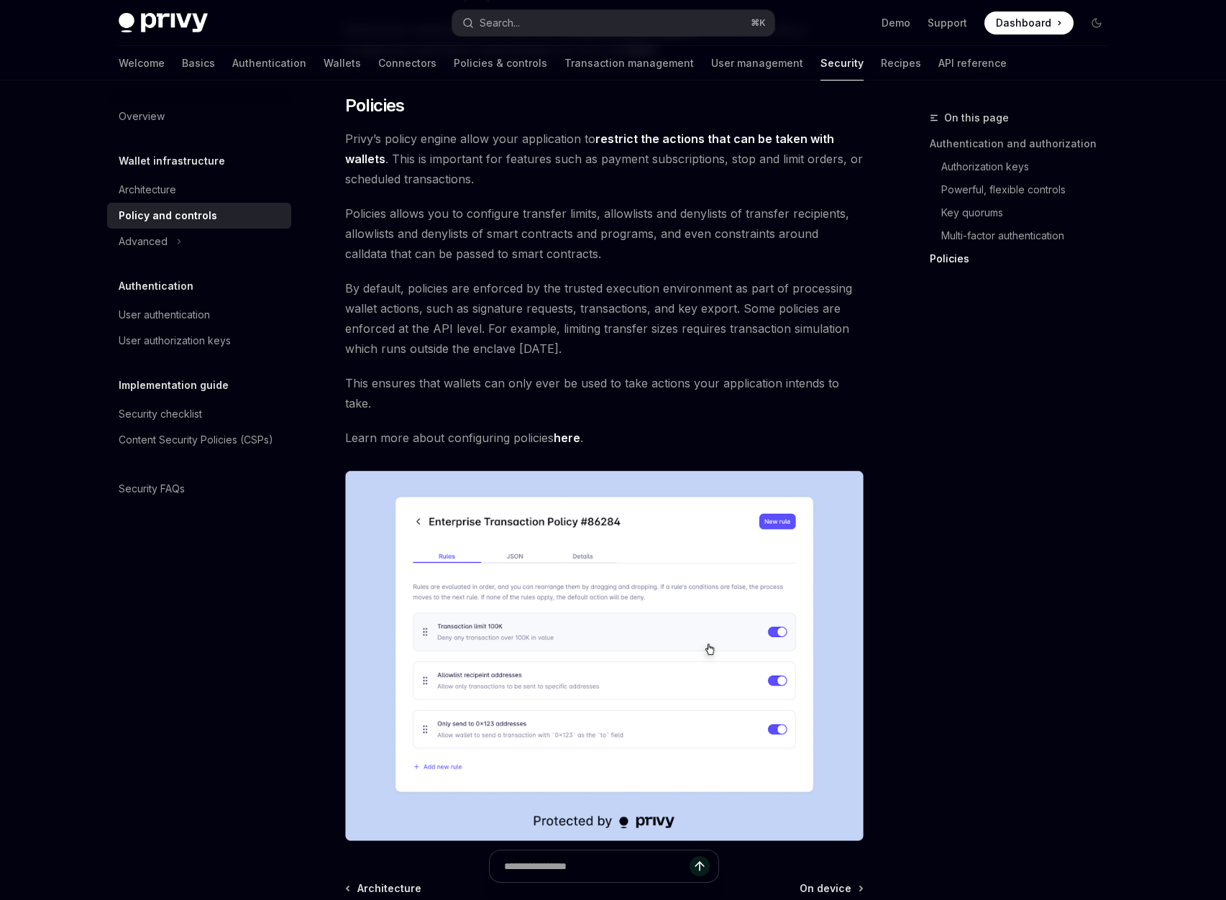
scroll to position [1468, 0]
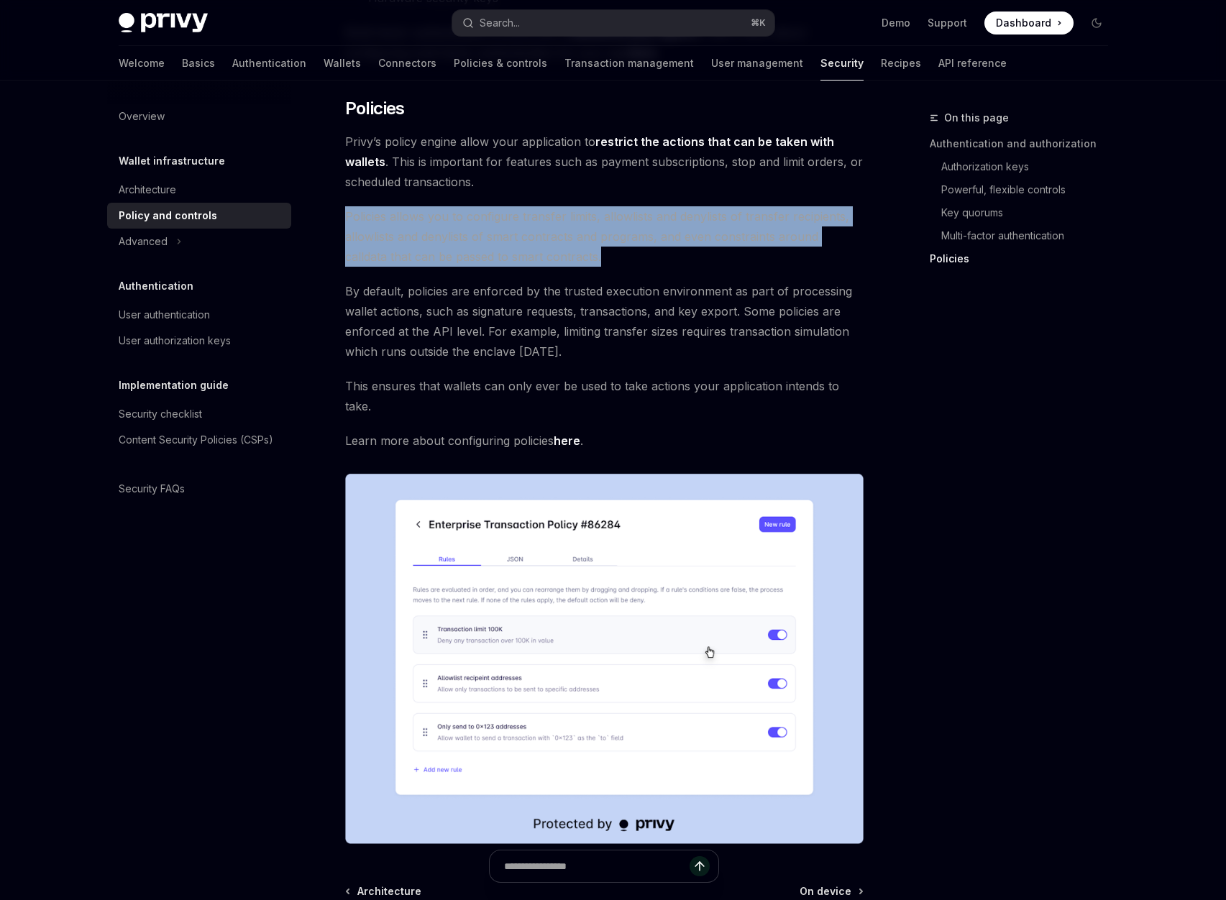
drag, startPoint x: 344, startPoint y: 199, endPoint x: 556, endPoint y: 245, distance: 216.4
click at [556, 245] on span "Policies allows you to configure transfer limits, allowlists and denylists of t…" at bounding box center [604, 236] width 518 height 60
copy span "Policies allows you to configure transfer limits, allowlists and denylists of t…"
